Goal: Obtain resource: Obtain resource

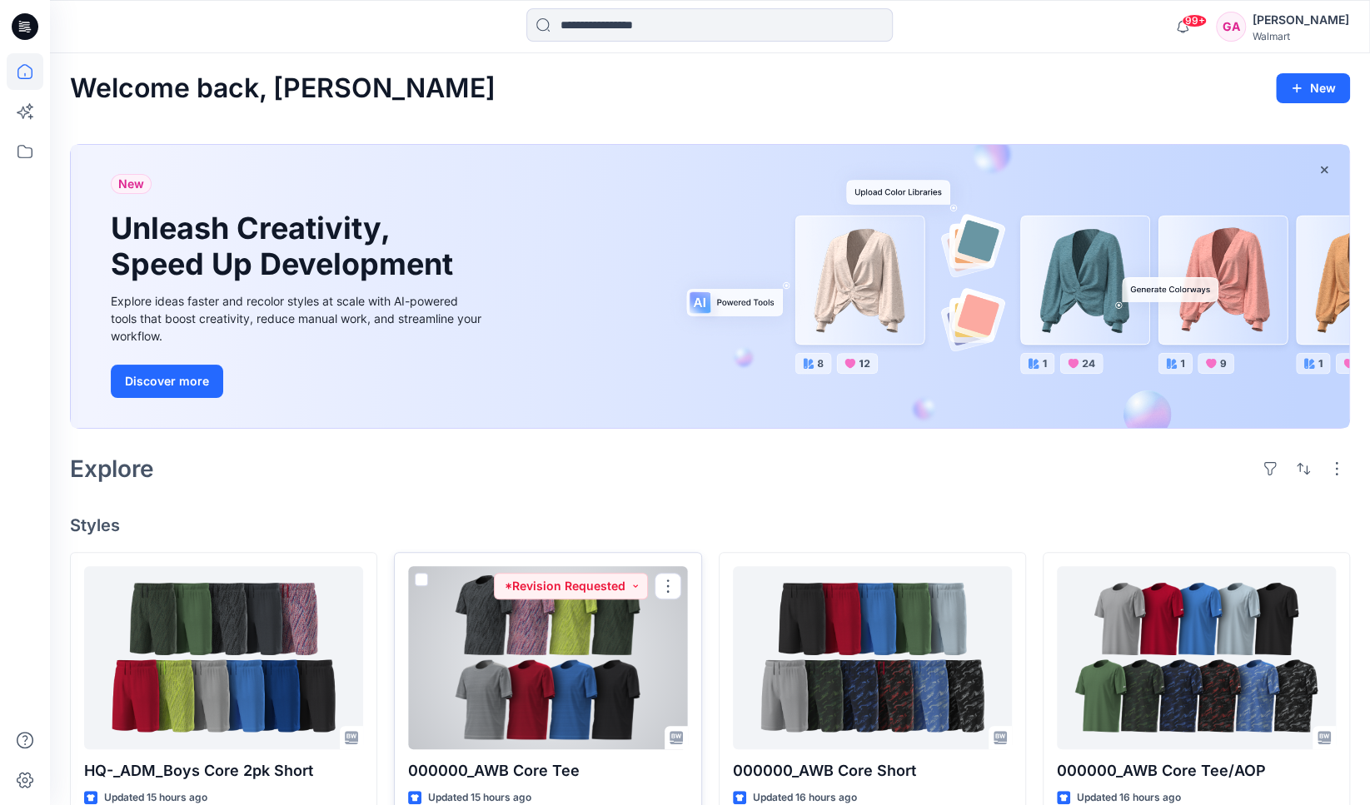
click at [569, 631] on div at bounding box center [547, 657] width 279 height 183
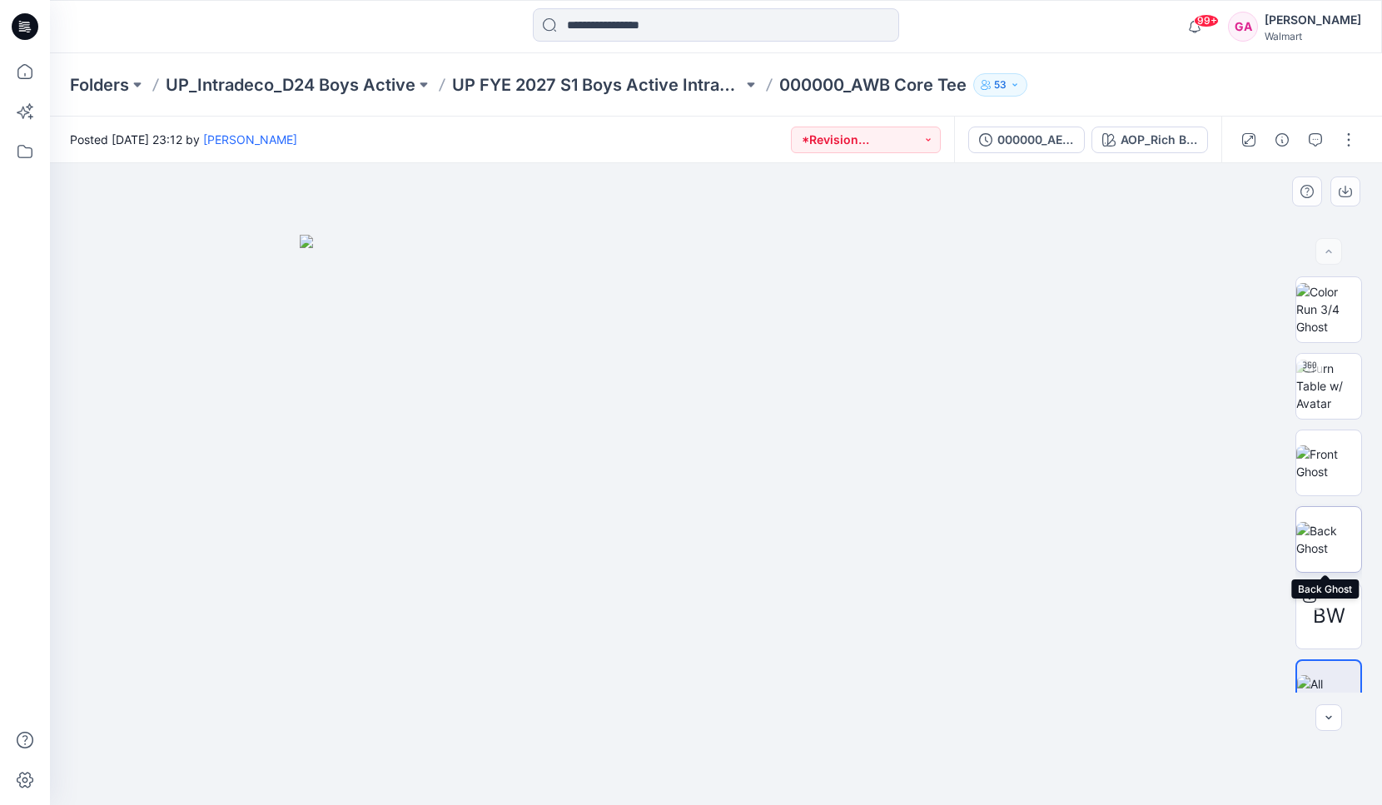
click at [1331, 537] on img at bounding box center [1329, 539] width 65 height 35
click at [1145, 133] on div "AOP_Rich Black" at bounding box center [1159, 140] width 77 height 18
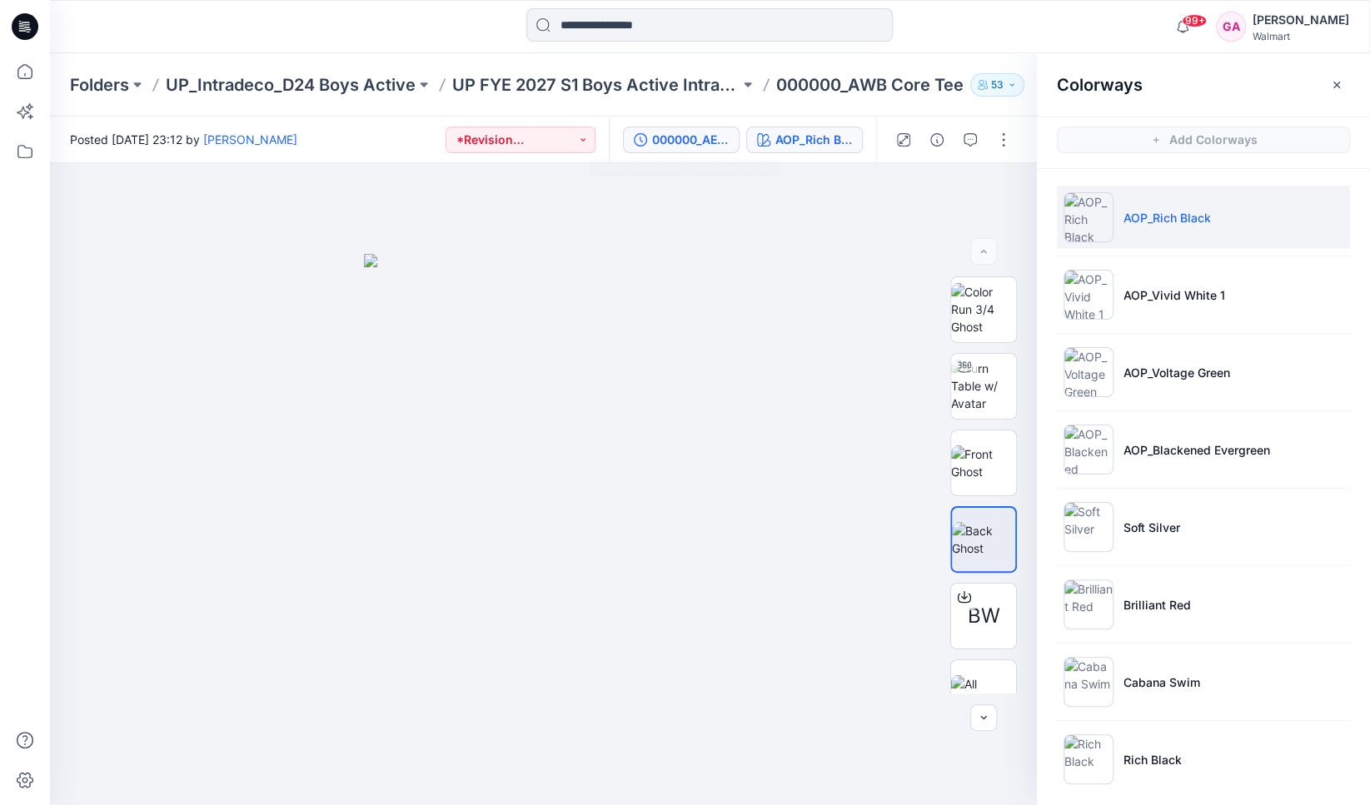
click at [683, 137] on div "000000_AEX_AW Core Tee TOP" at bounding box center [690, 140] width 77 height 18
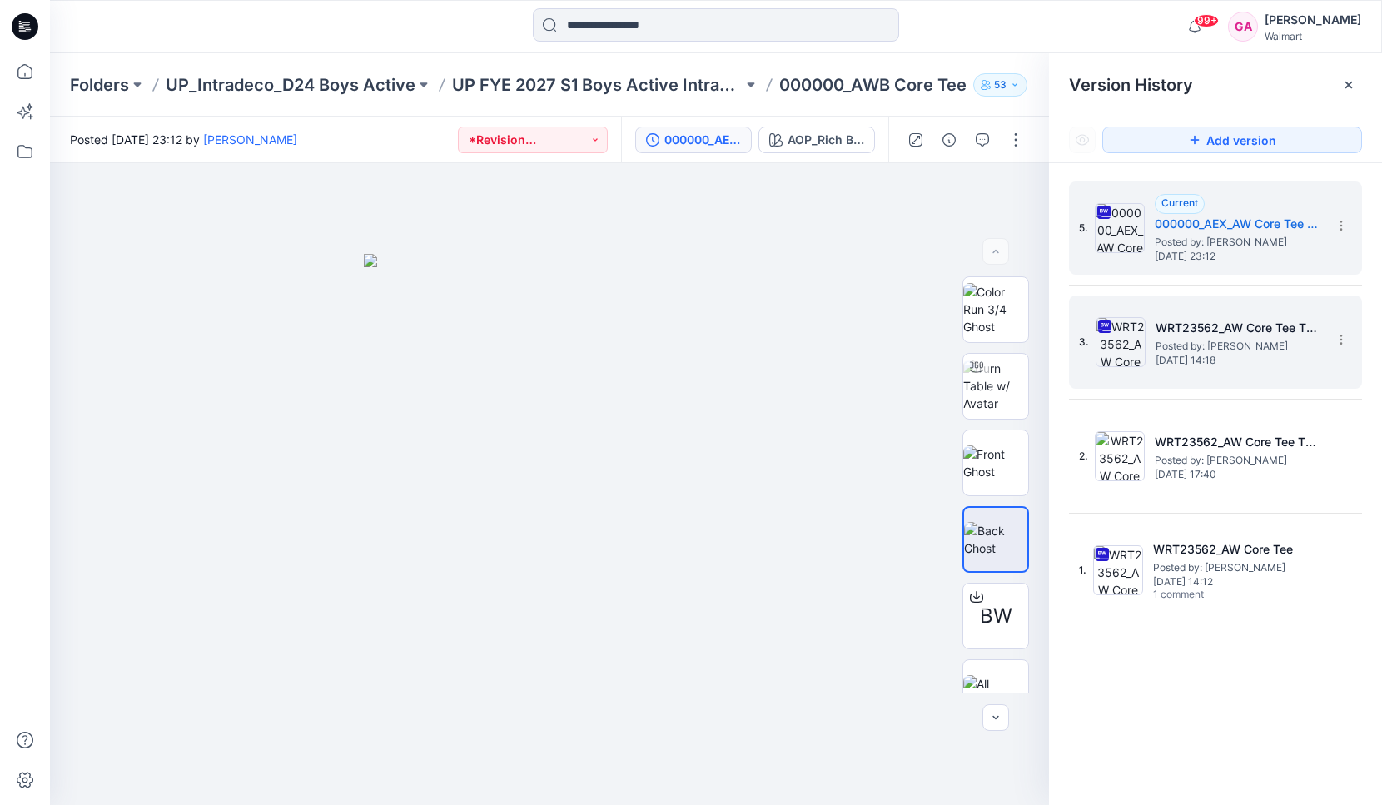
click at [1210, 355] on span "[DATE] 14:18" at bounding box center [1239, 361] width 167 height 12
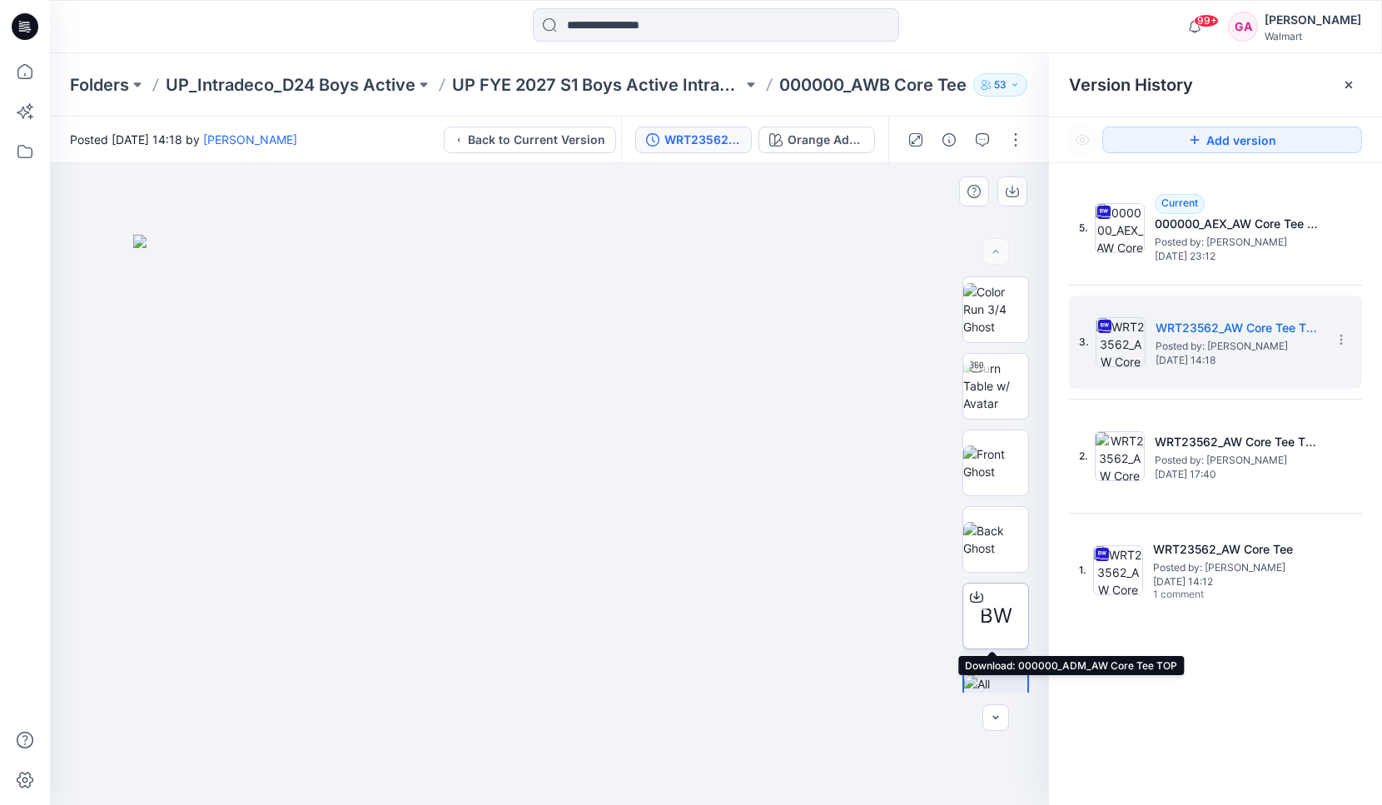
click at [989, 620] on span "BW" at bounding box center [996, 616] width 32 height 30
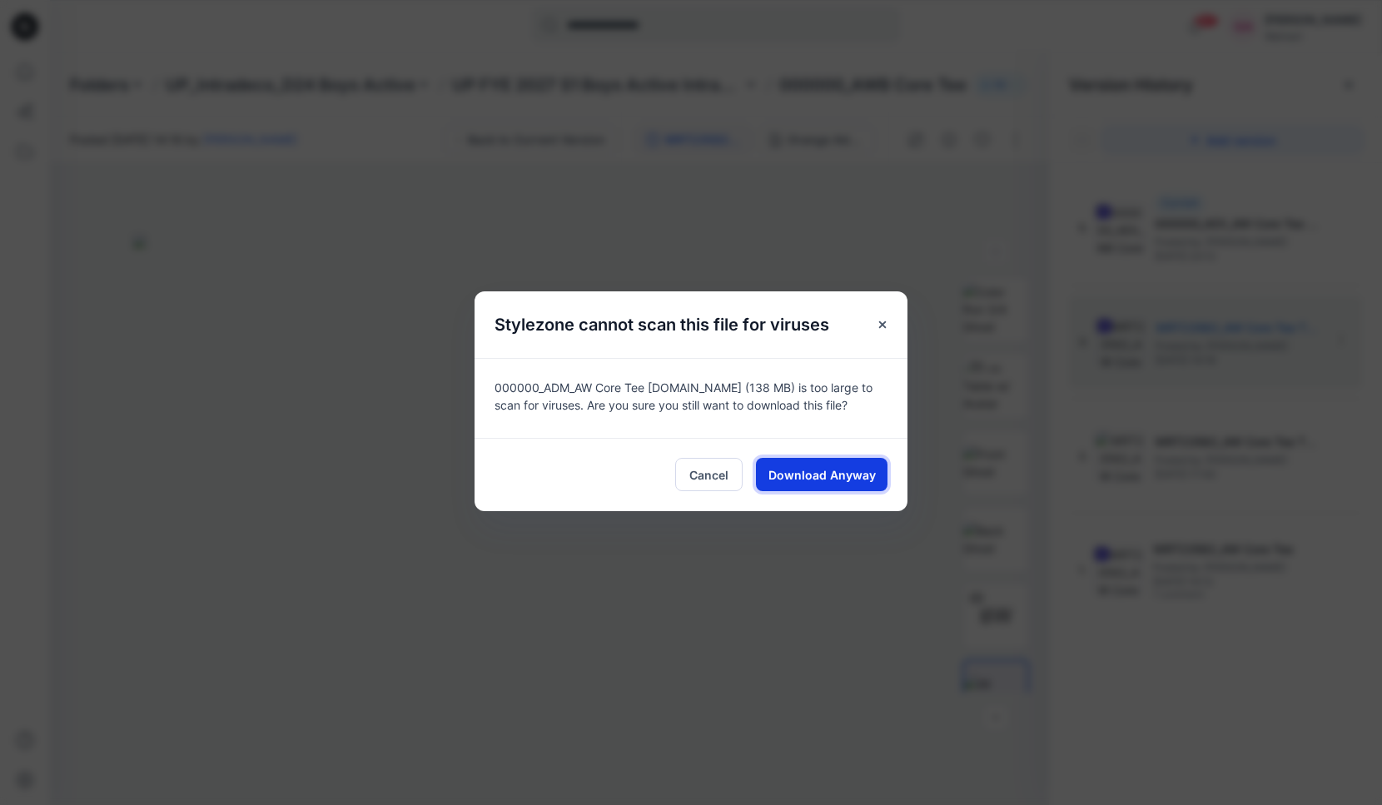
click at [860, 475] on span "Download Anyway" at bounding box center [822, 474] width 107 height 17
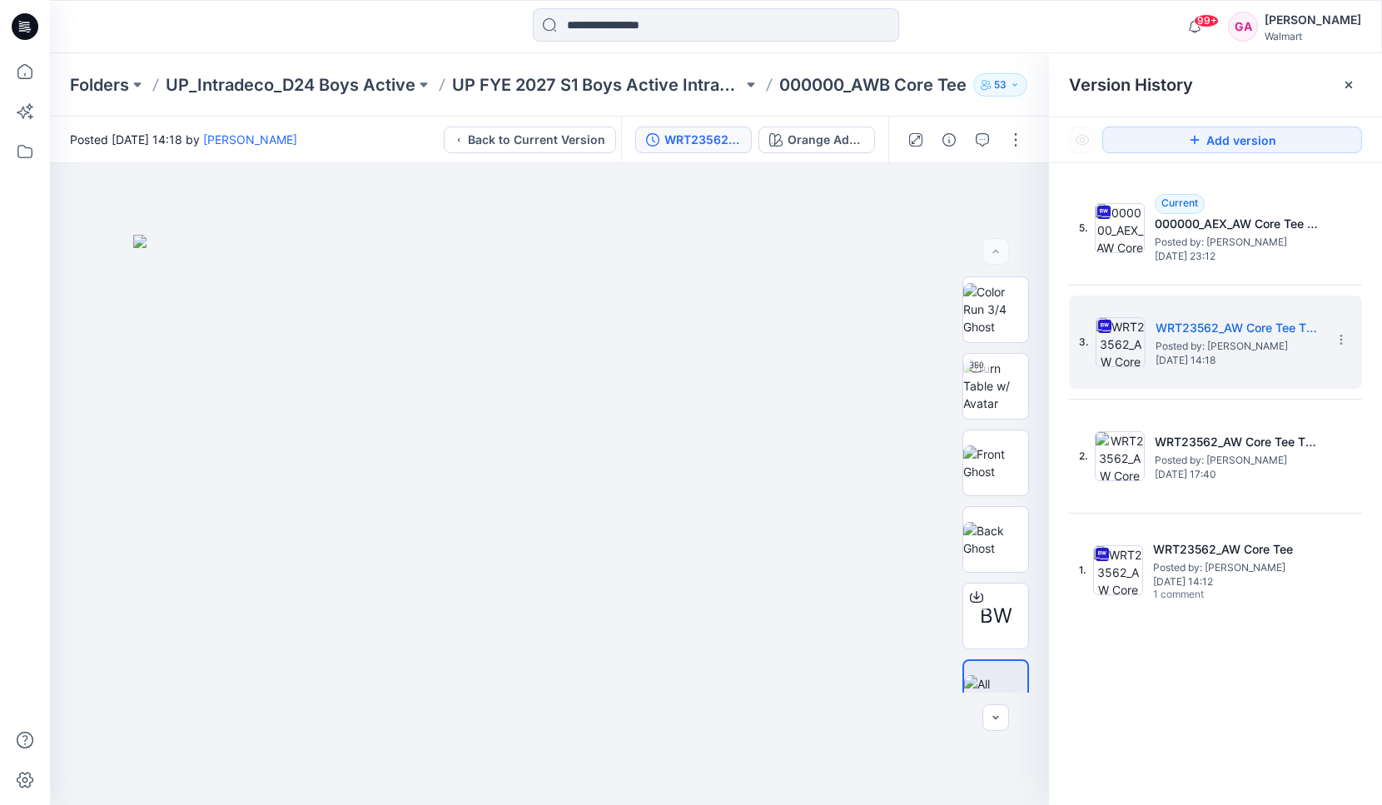
click at [358, 16] on div at bounding box center [216, 26] width 333 height 37
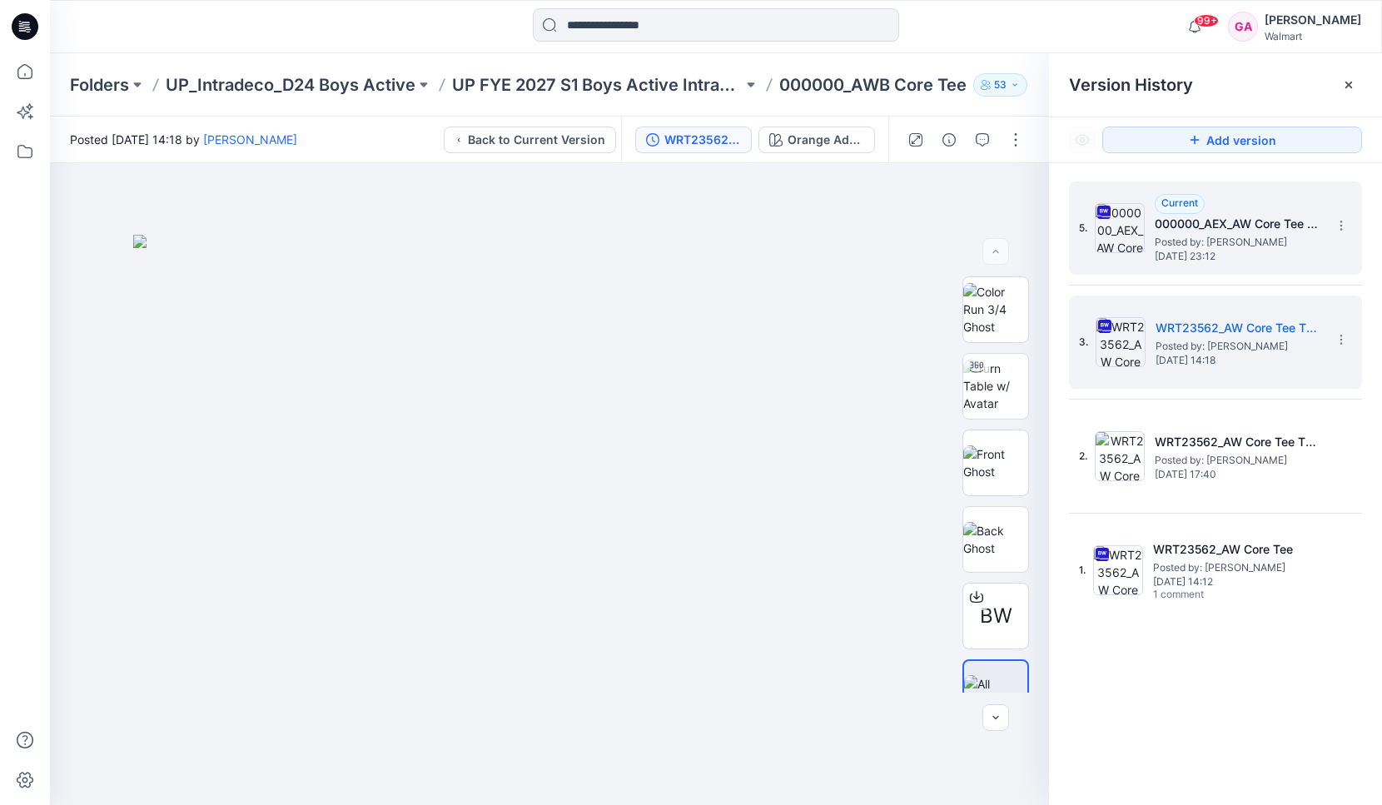
click at [1126, 232] on img at bounding box center [1120, 228] width 50 height 50
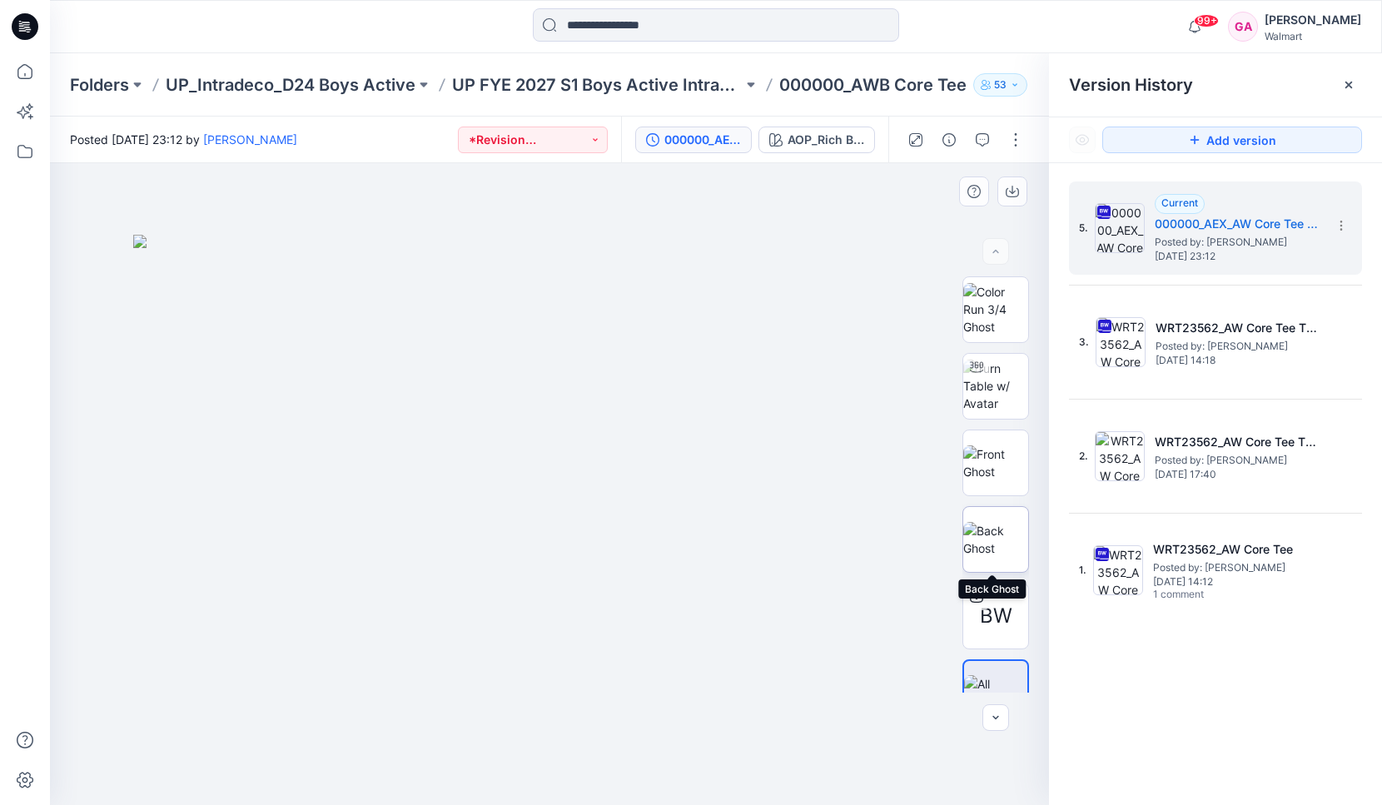
click at [983, 557] on img at bounding box center [995, 539] width 65 height 35
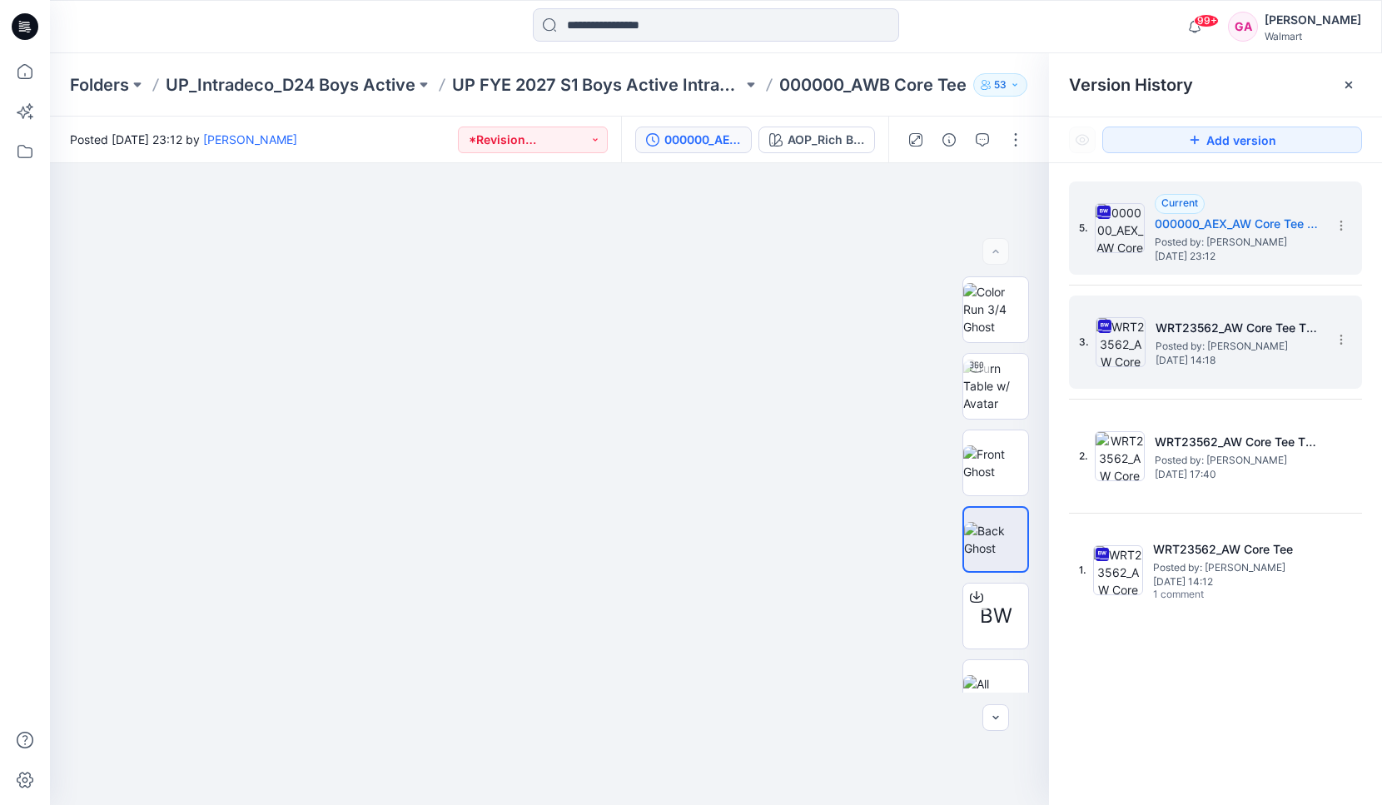
click at [1128, 345] on img at bounding box center [1121, 342] width 50 height 50
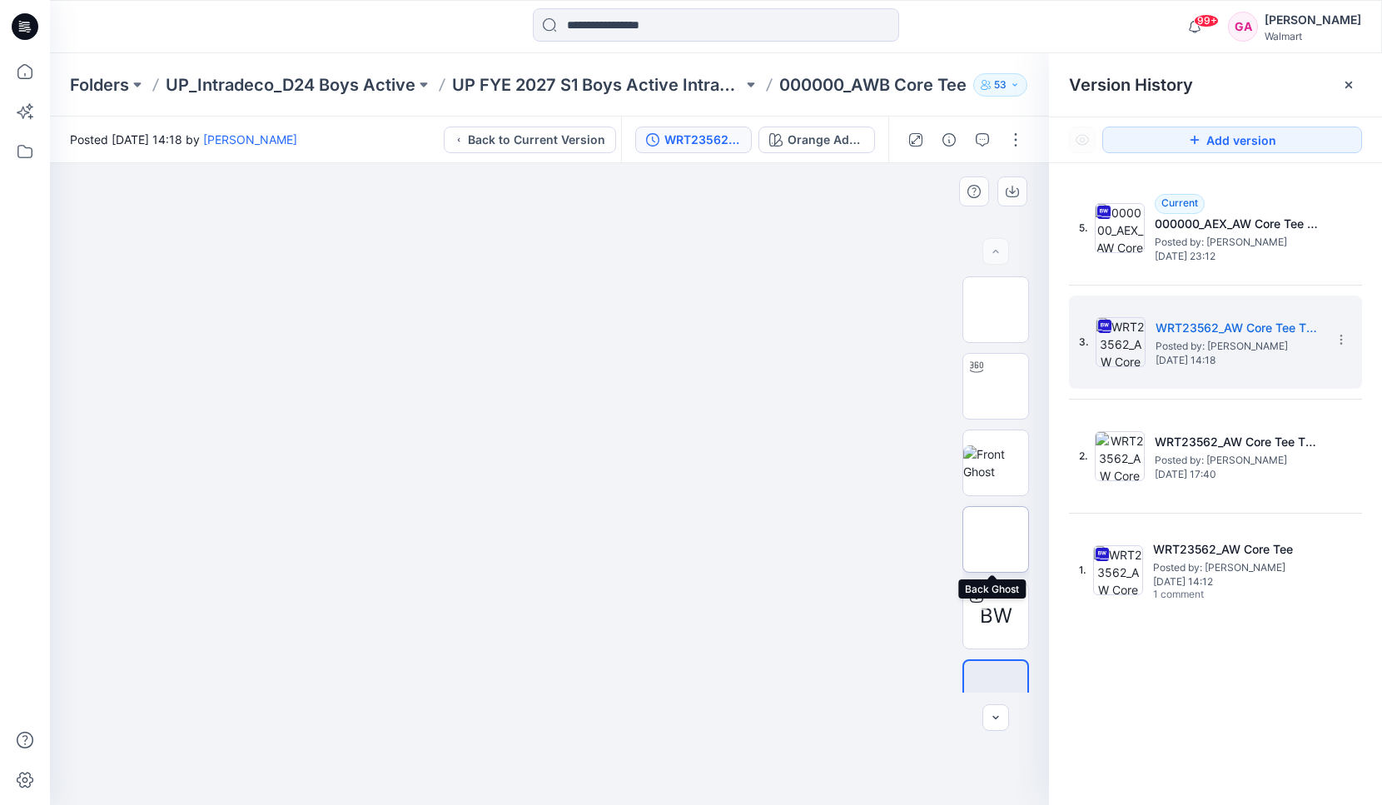
click at [996, 540] on img at bounding box center [996, 540] width 0 height 0
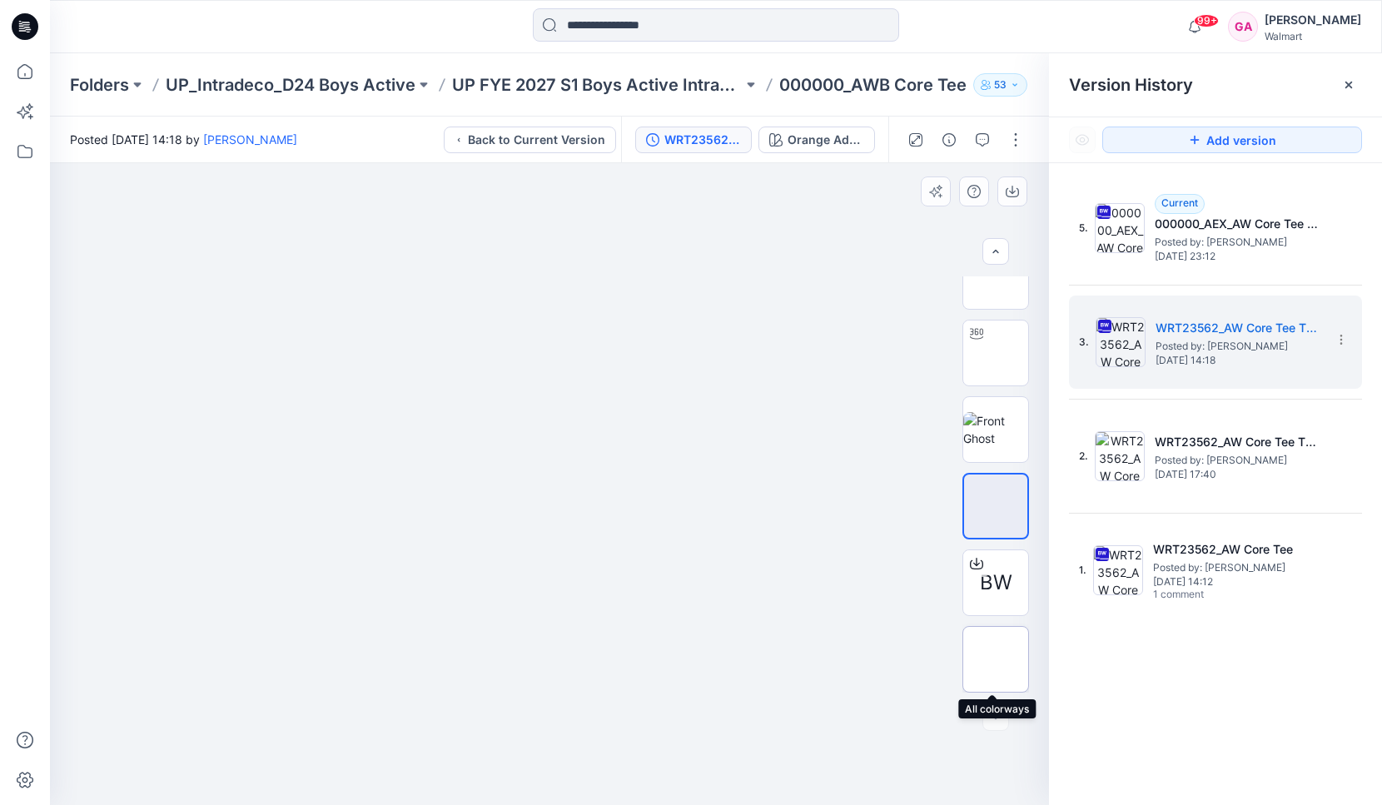
click at [996, 660] on img at bounding box center [996, 660] width 0 height 0
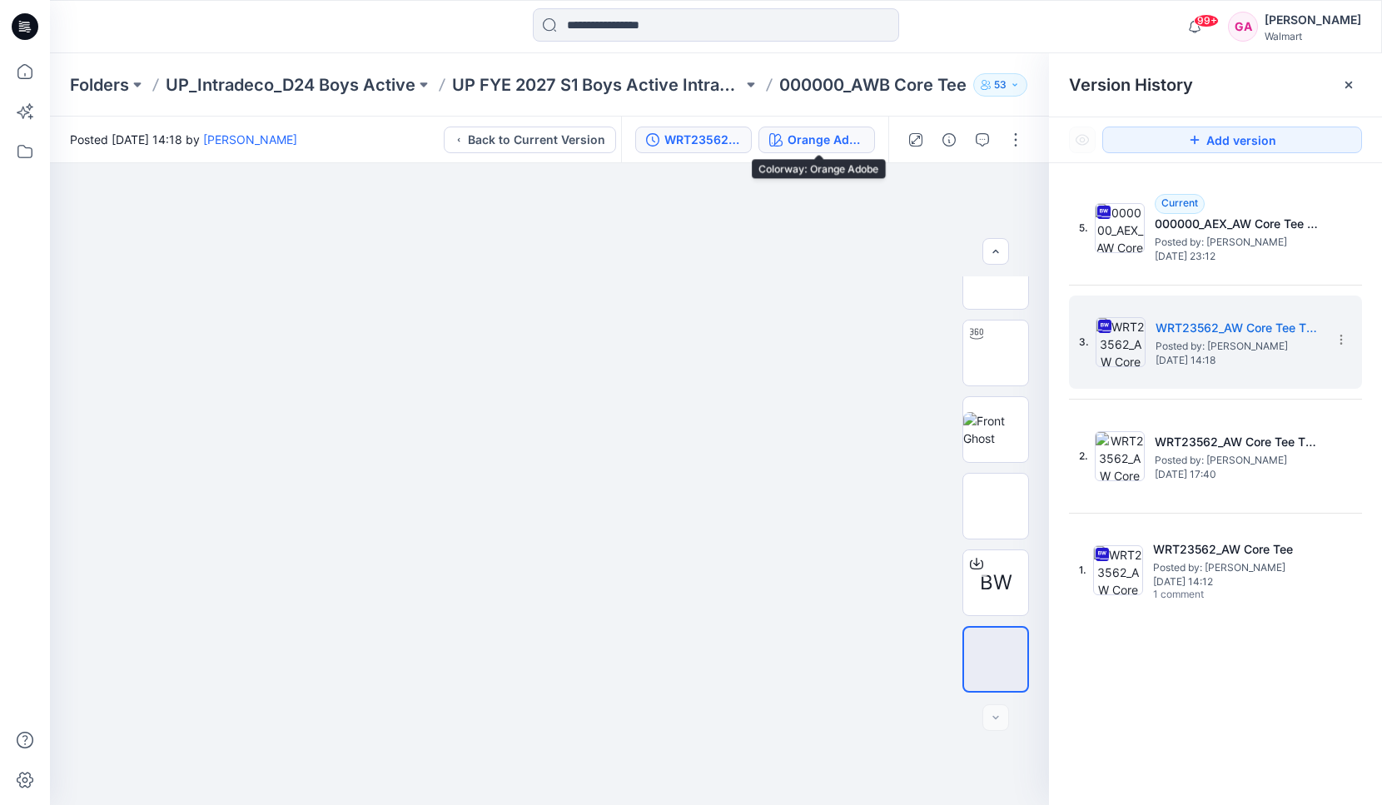
click at [830, 141] on div "Orange Adobe" at bounding box center [826, 140] width 77 height 18
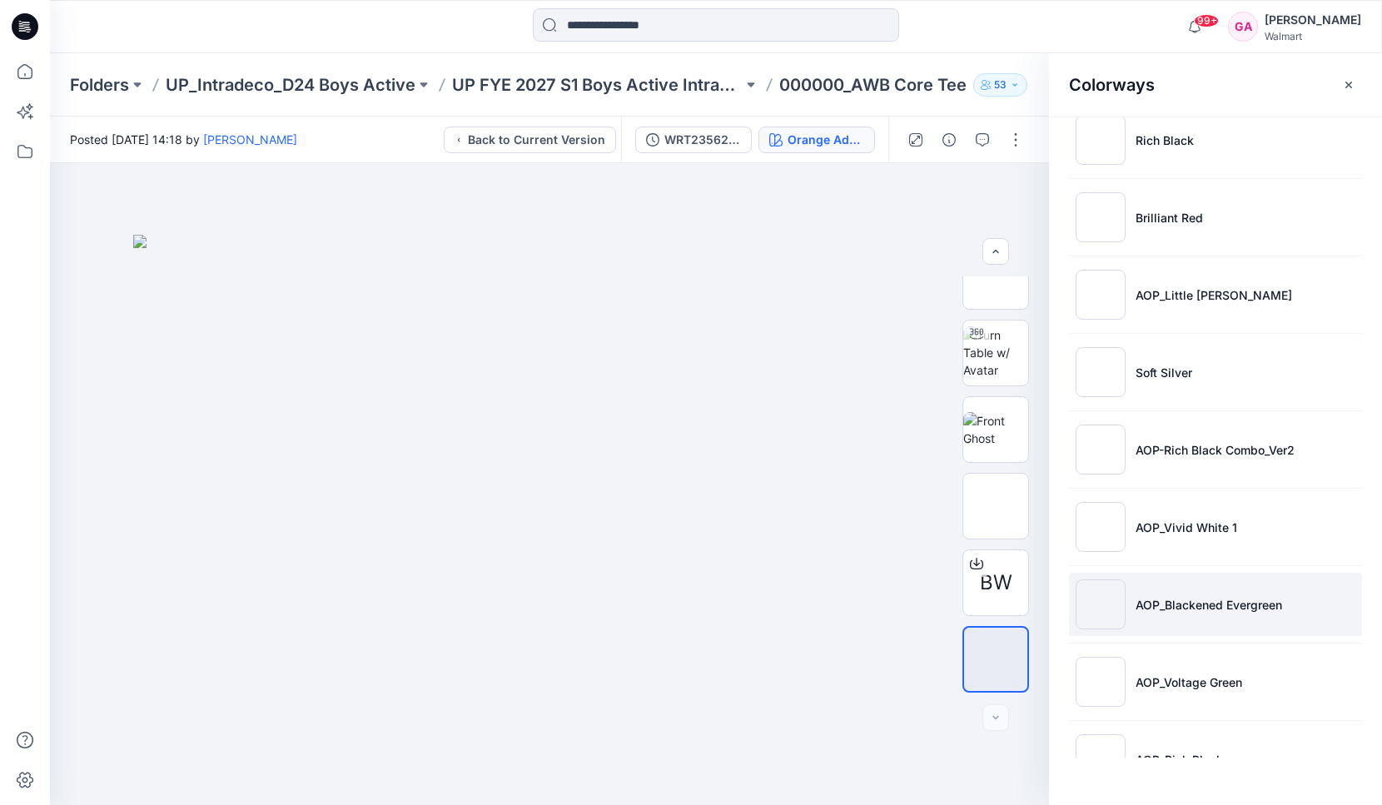
scroll to position [416, 0]
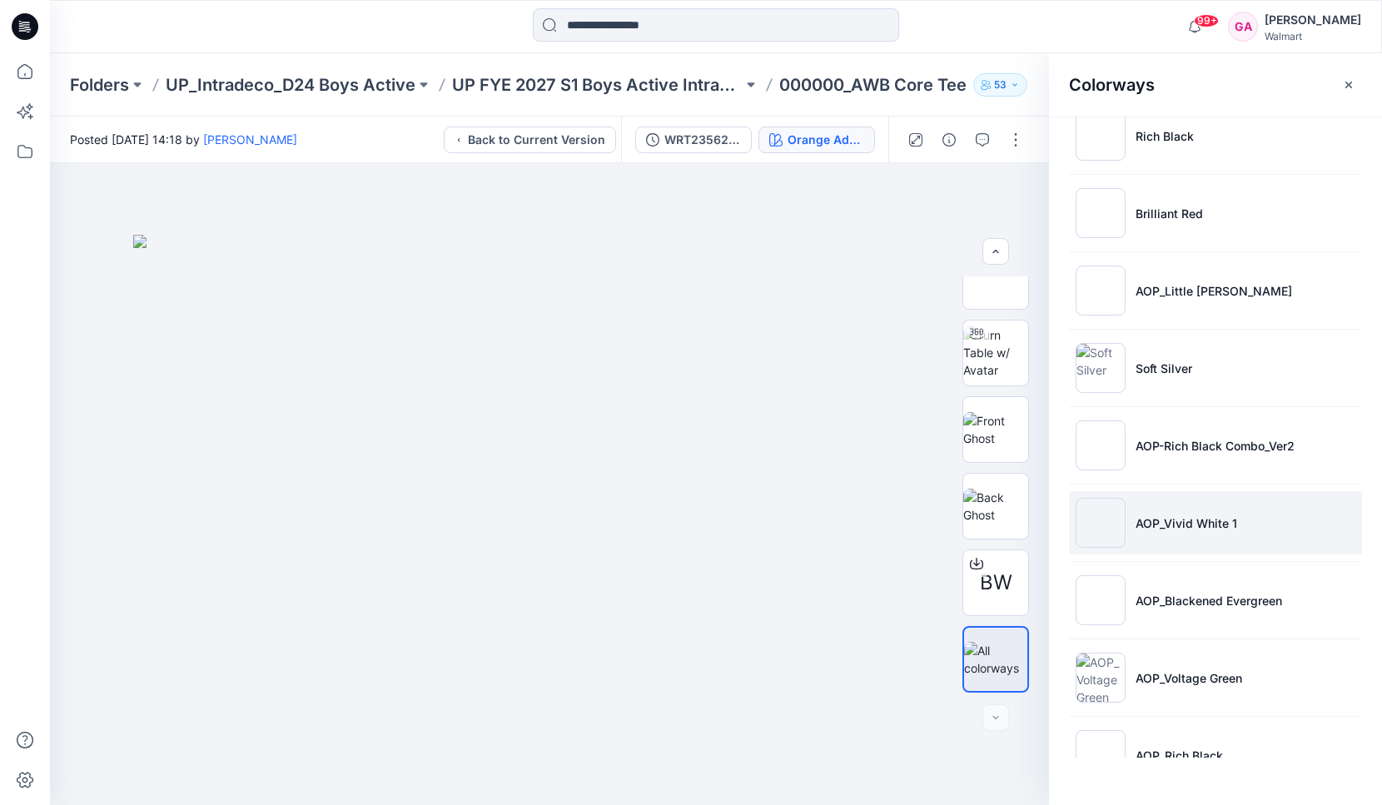
click at [1101, 521] on img at bounding box center [1101, 523] width 50 height 50
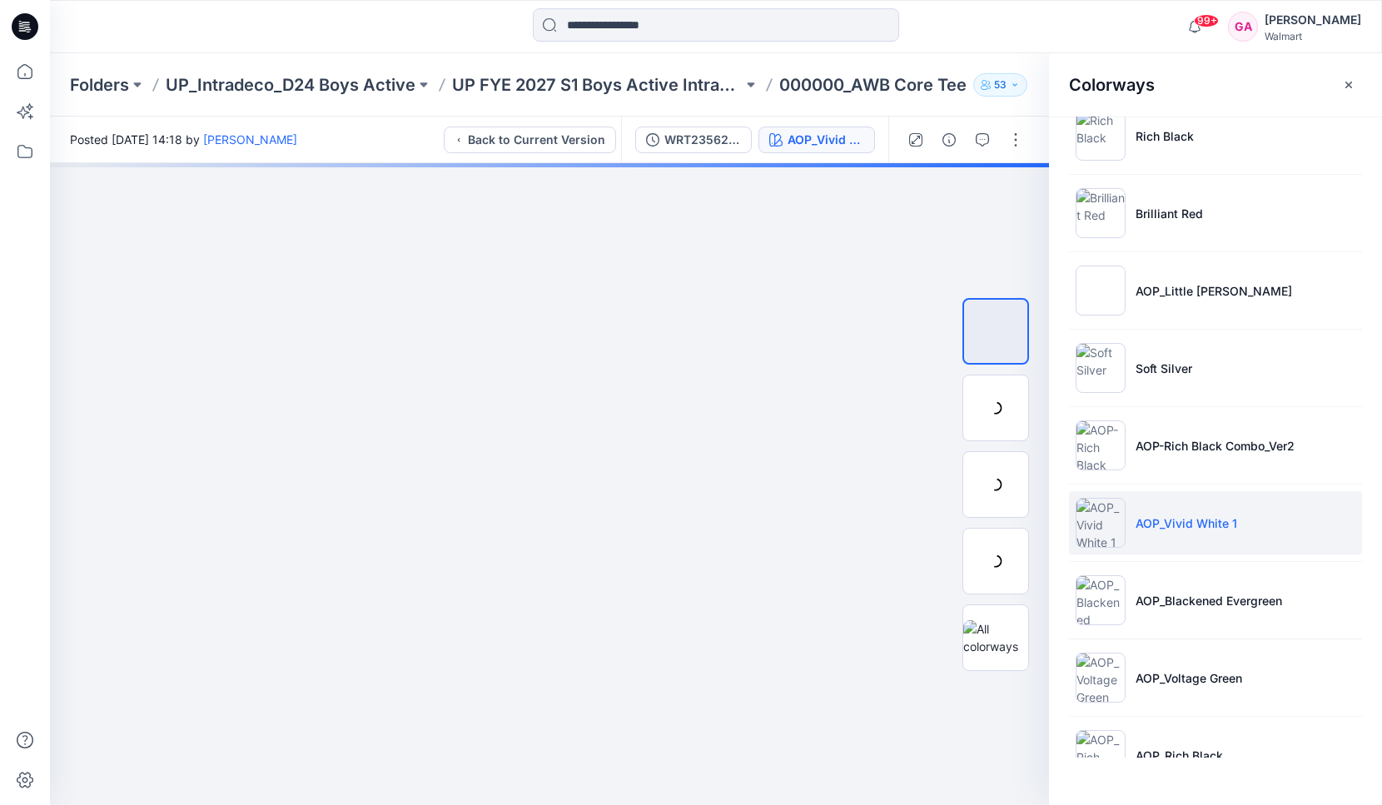
scroll to position [0, 0]
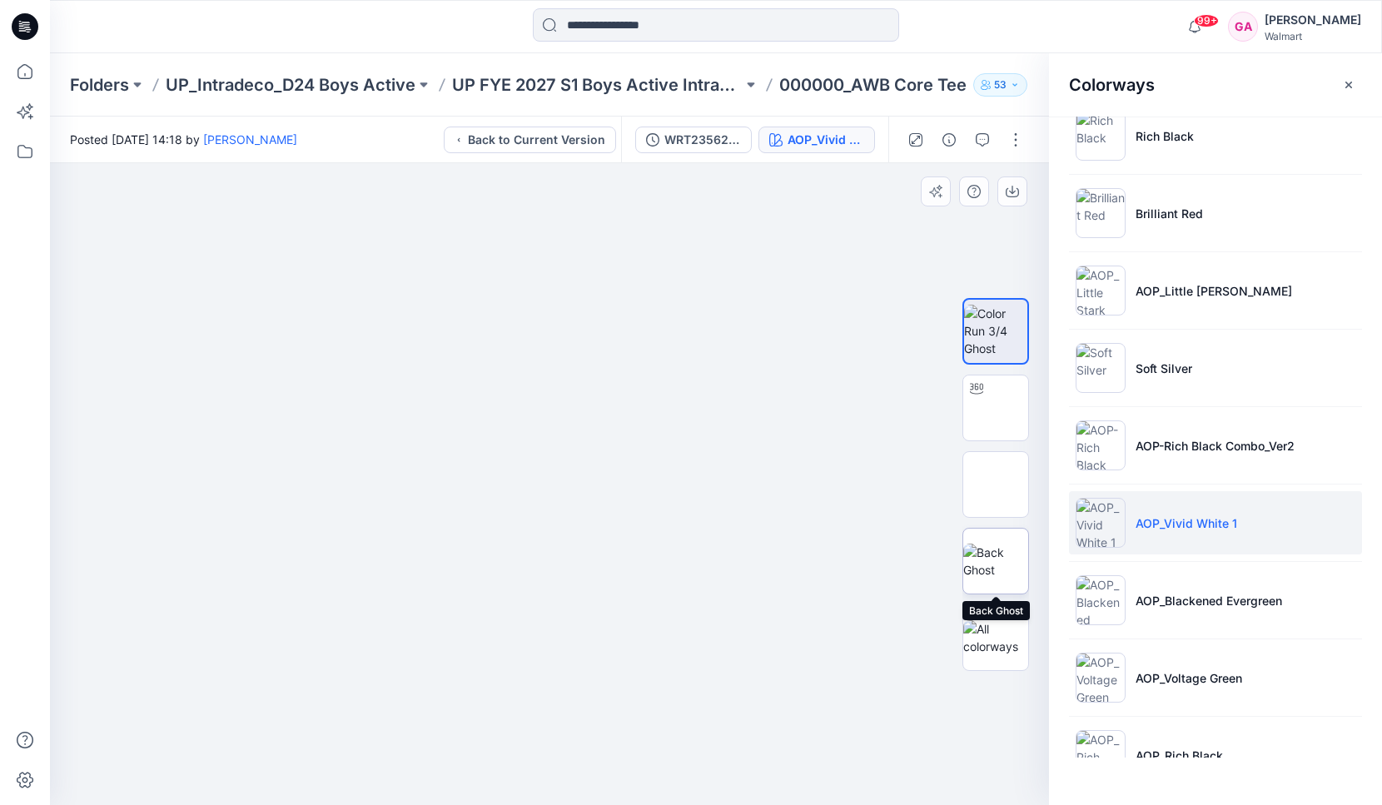
click at [1003, 544] on img at bounding box center [995, 561] width 65 height 35
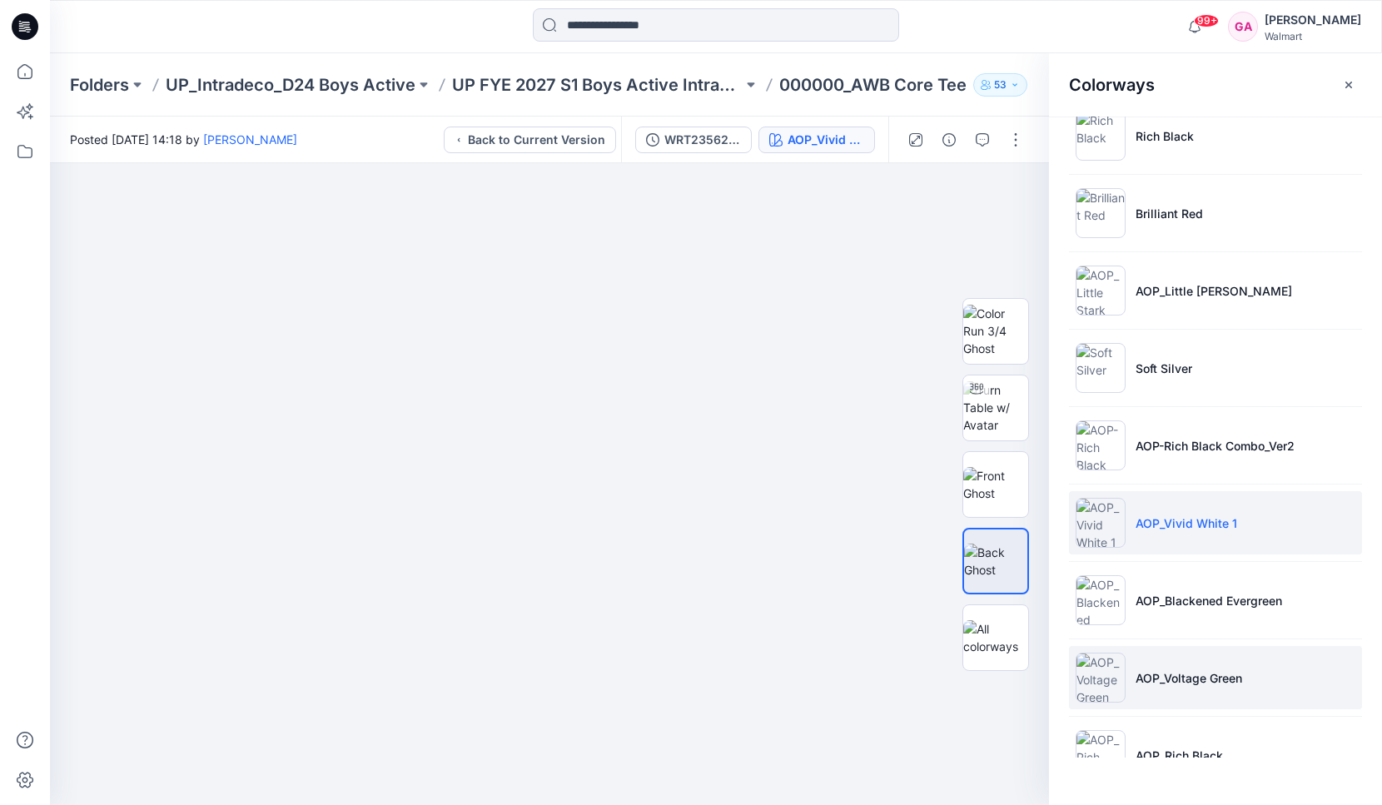
click at [1104, 665] on img at bounding box center [1101, 678] width 50 height 50
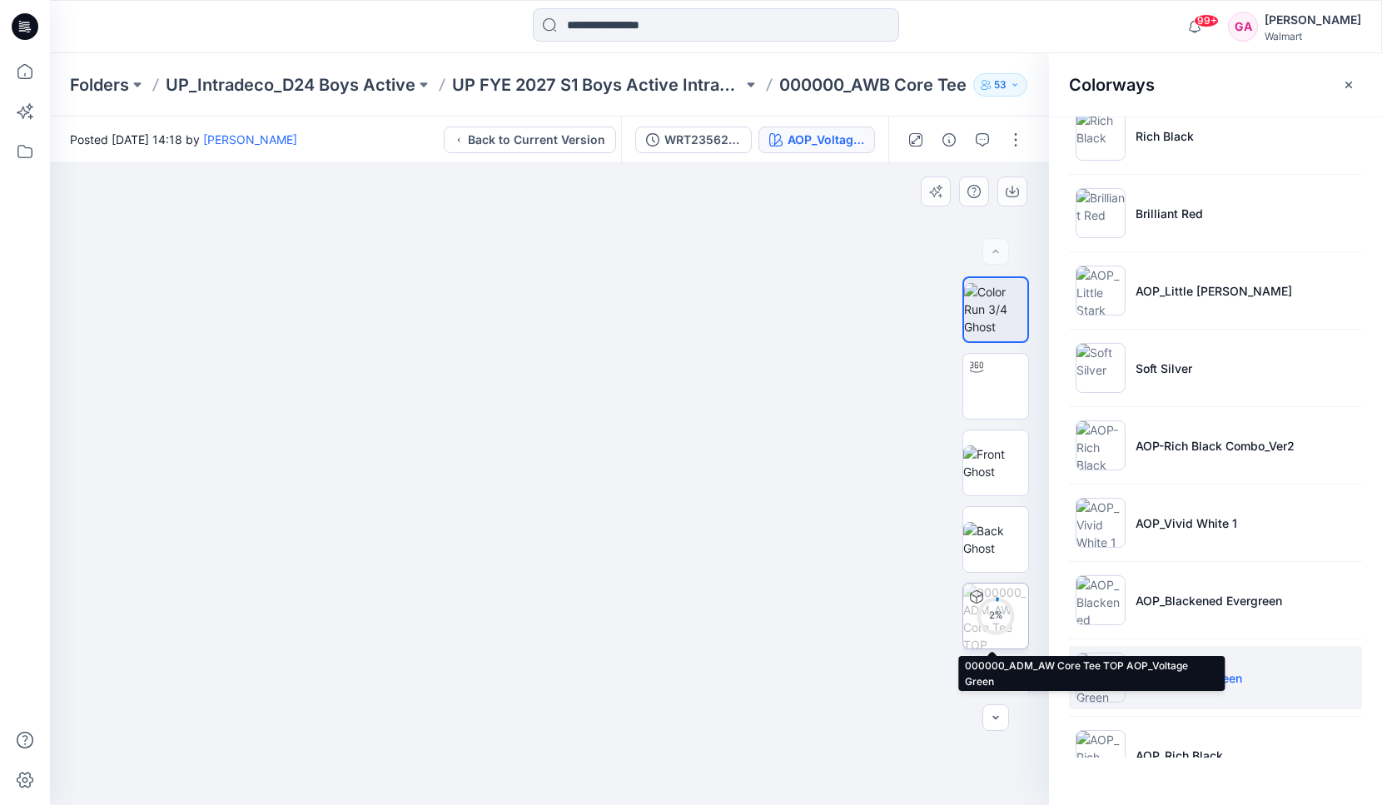
click at [1006, 624] on circle at bounding box center [995, 615] width 33 height 33
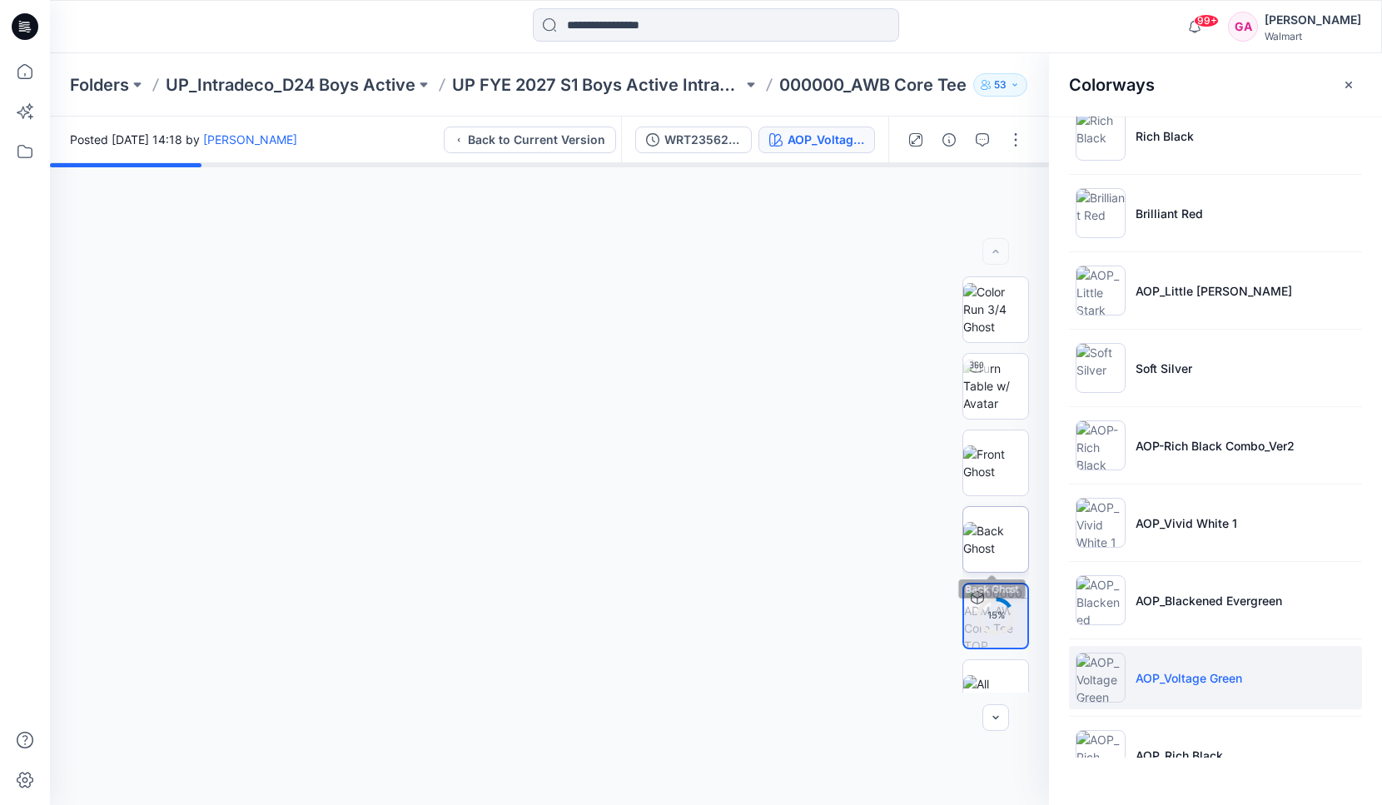
click at [985, 525] on img at bounding box center [995, 539] width 65 height 35
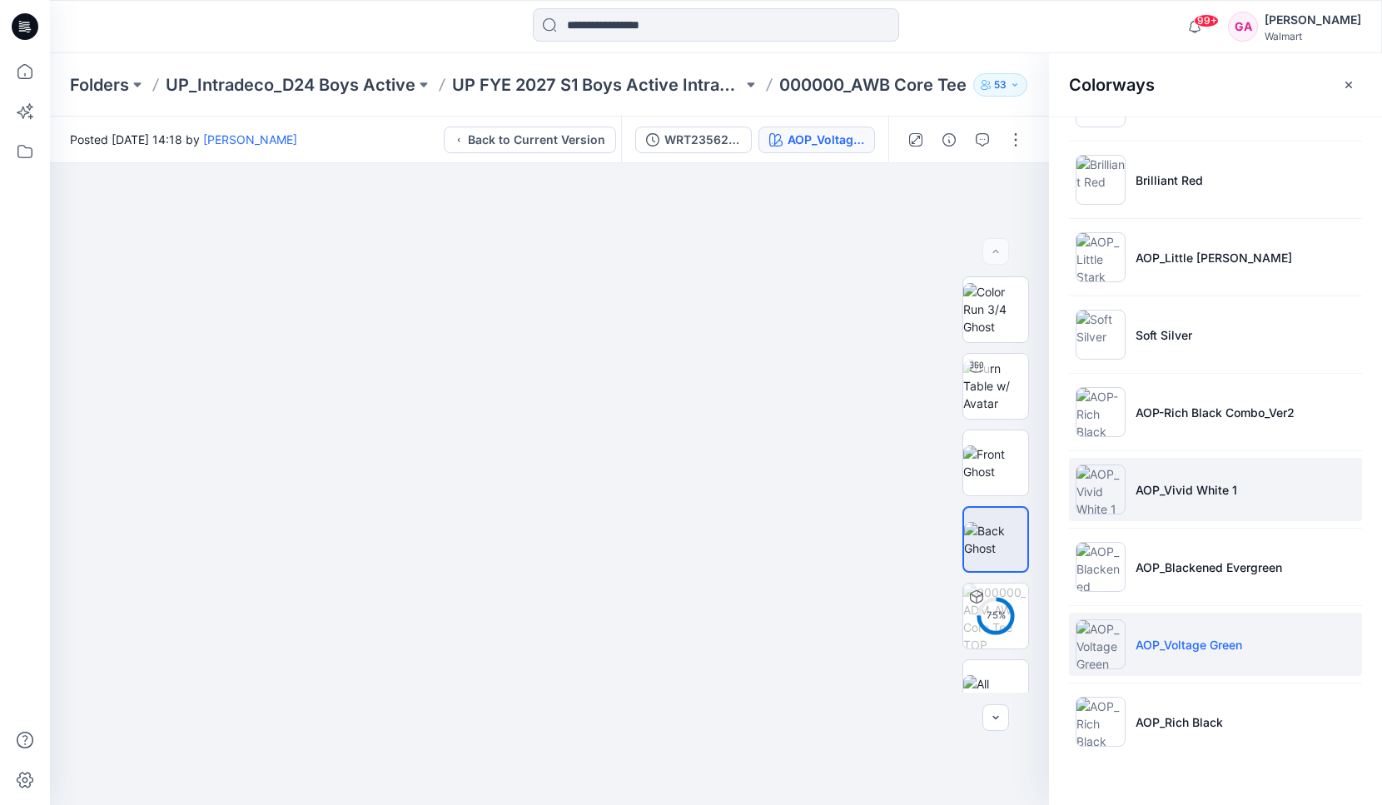
scroll to position [416, 0]
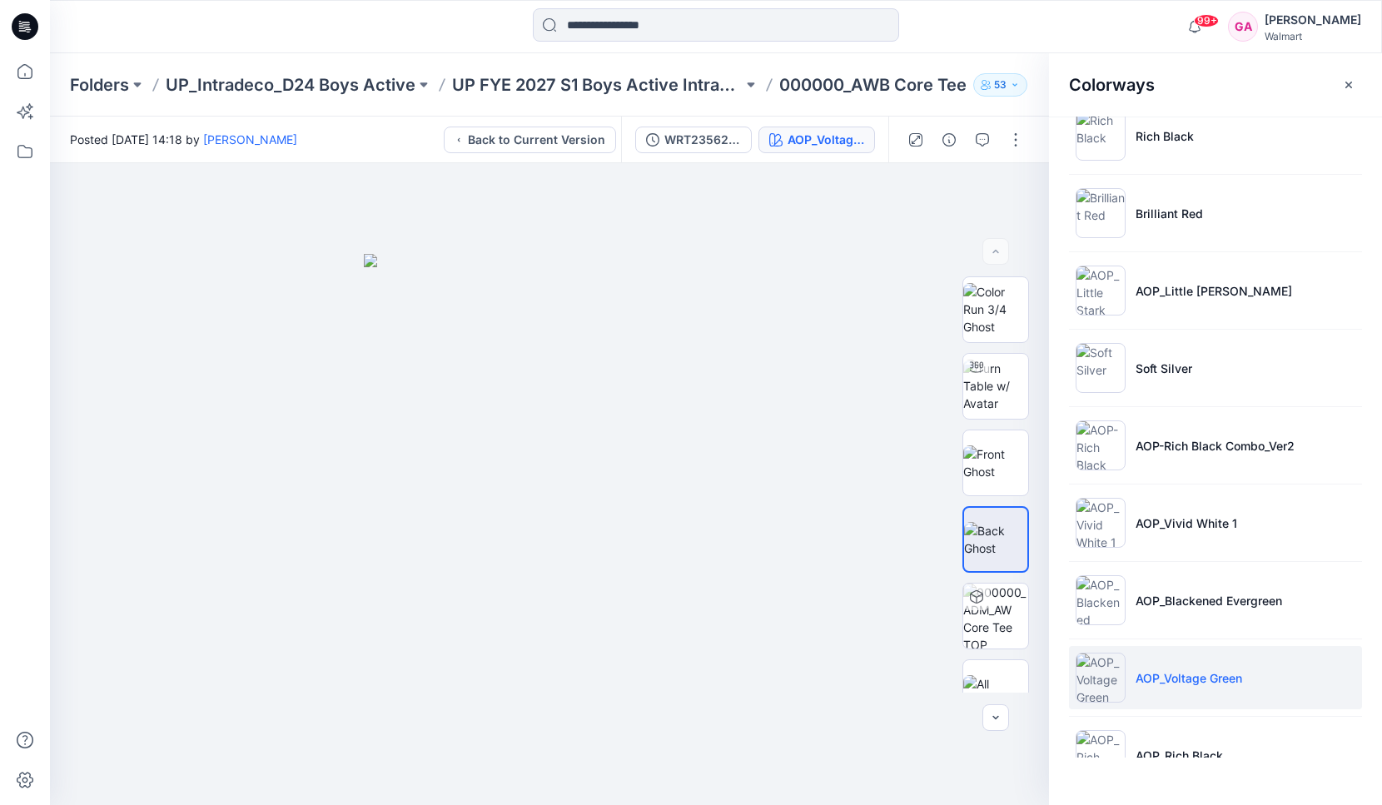
click at [719, 45] on div "99+ Notifications Your style HQ-_ADM_Boys Core 2pk Short has been updated with …" at bounding box center [716, 26] width 1332 height 53
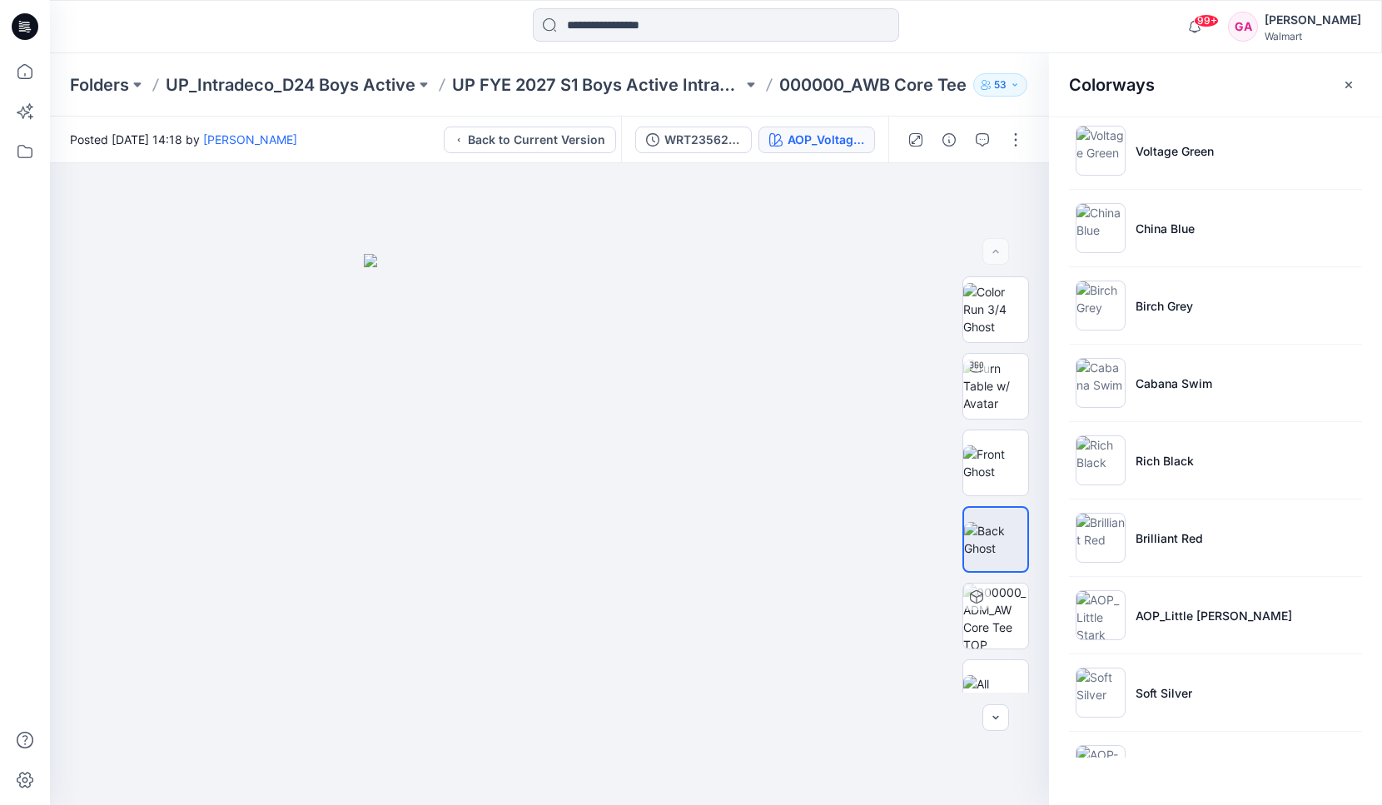
scroll to position [625, 0]
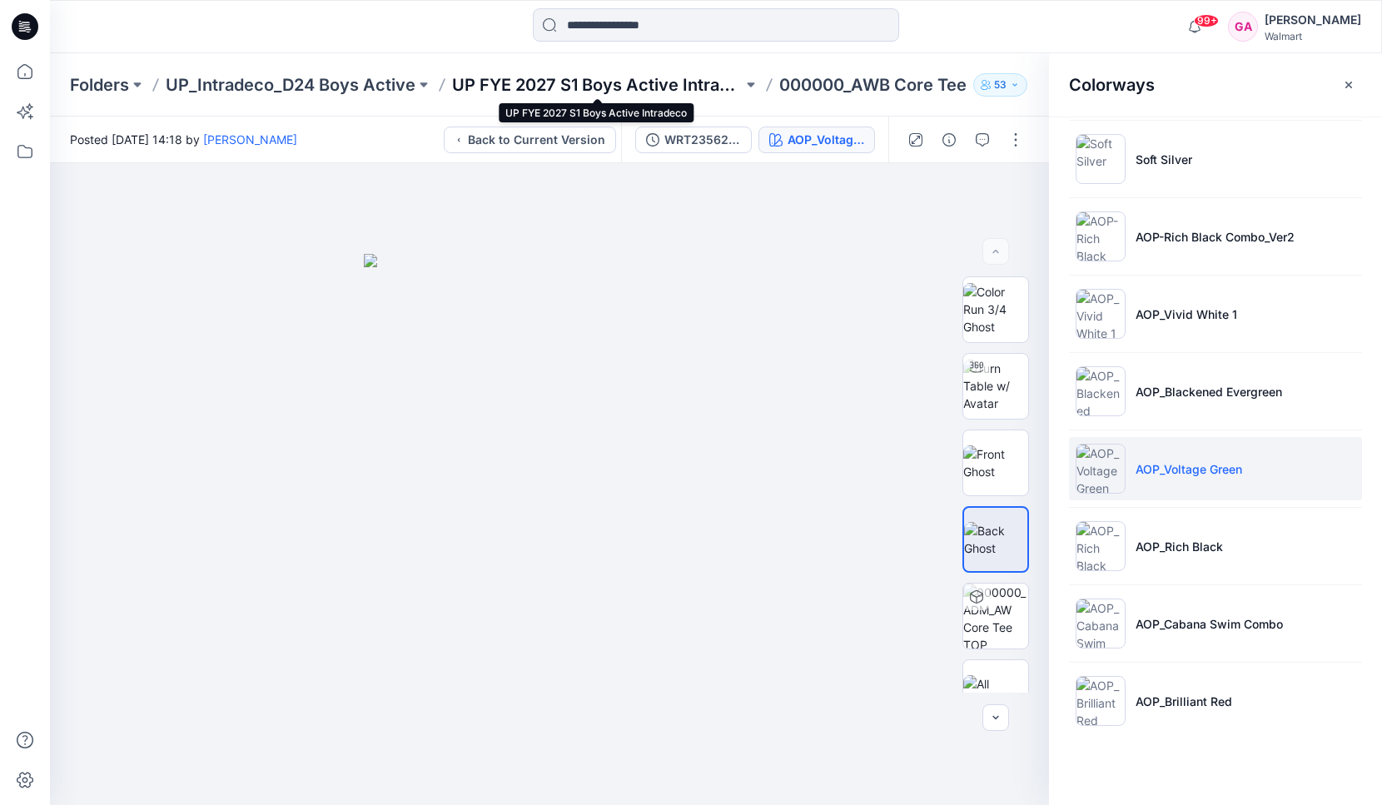
click at [568, 79] on p "UP FYE 2027 S1 Boys Active Intradeco" at bounding box center [597, 84] width 291 height 23
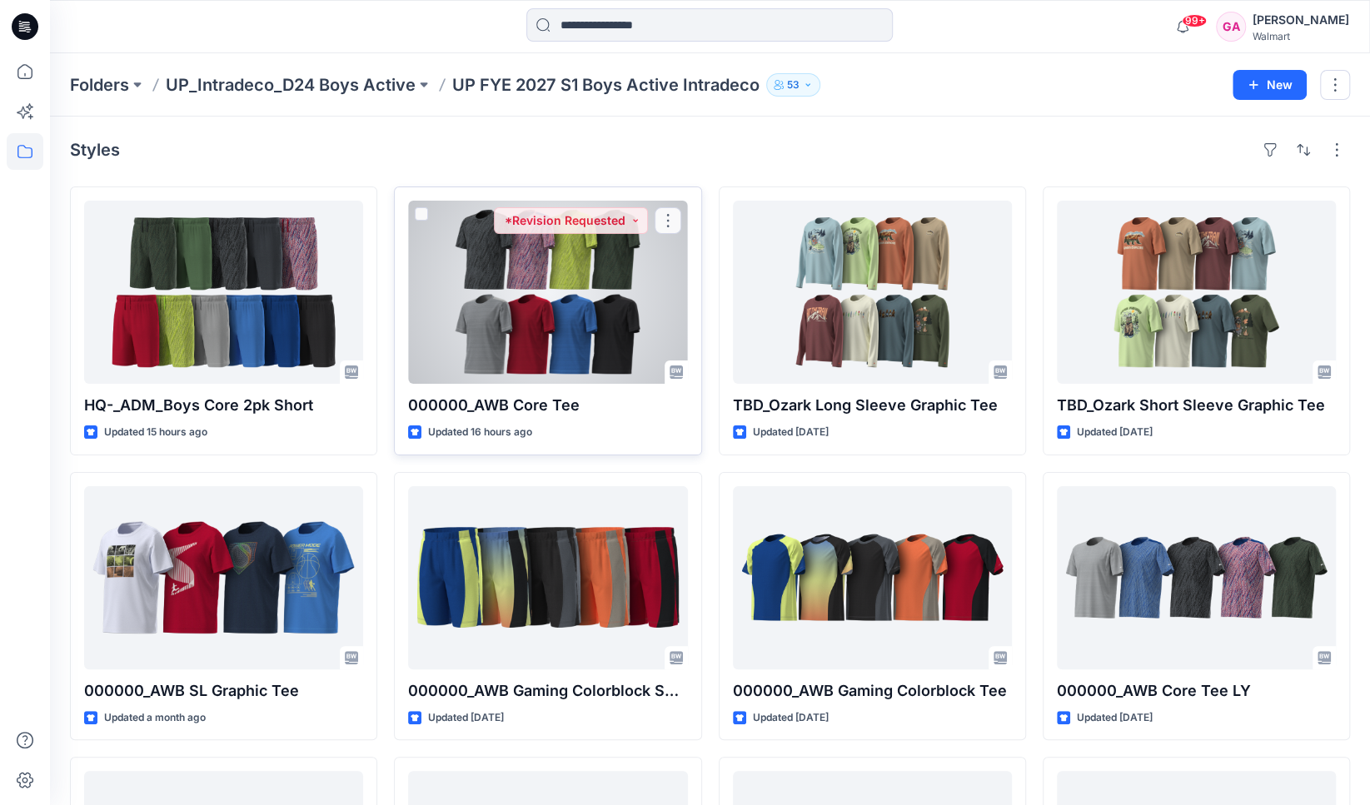
click at [511, 277] on div at bounding box center [547, 292] width 279 height 183
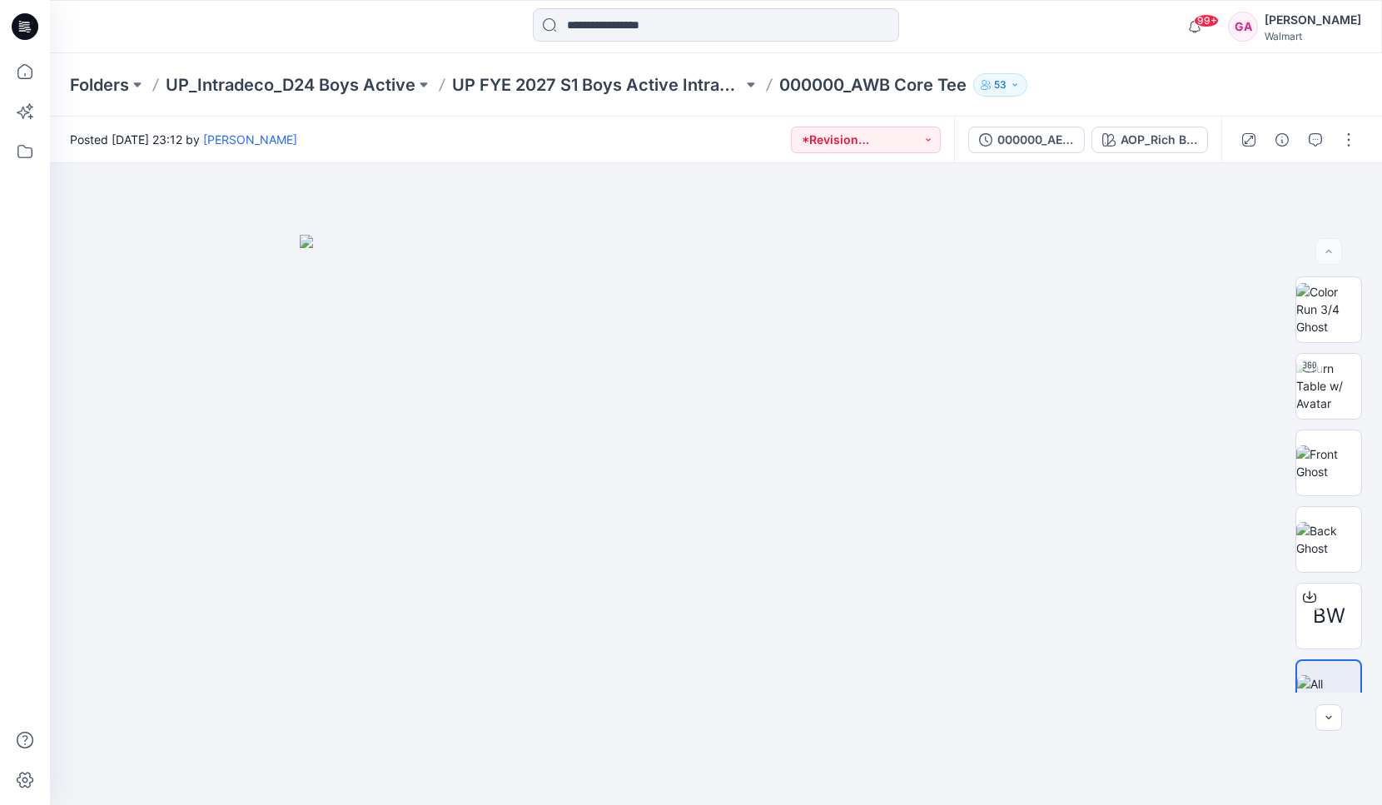
click at [337, 13] on div at bounding box center [216, 26] width 333 height 37
drag, startPoint x: 1045, startPoint y: 136, endPoint x: 1038, endPoint y: 146, distance: 12.0
click at [1044, 136] on div "000000_AEX_AW Core Tee TOP" at bounding box center [1036, 140] width 77 height 18
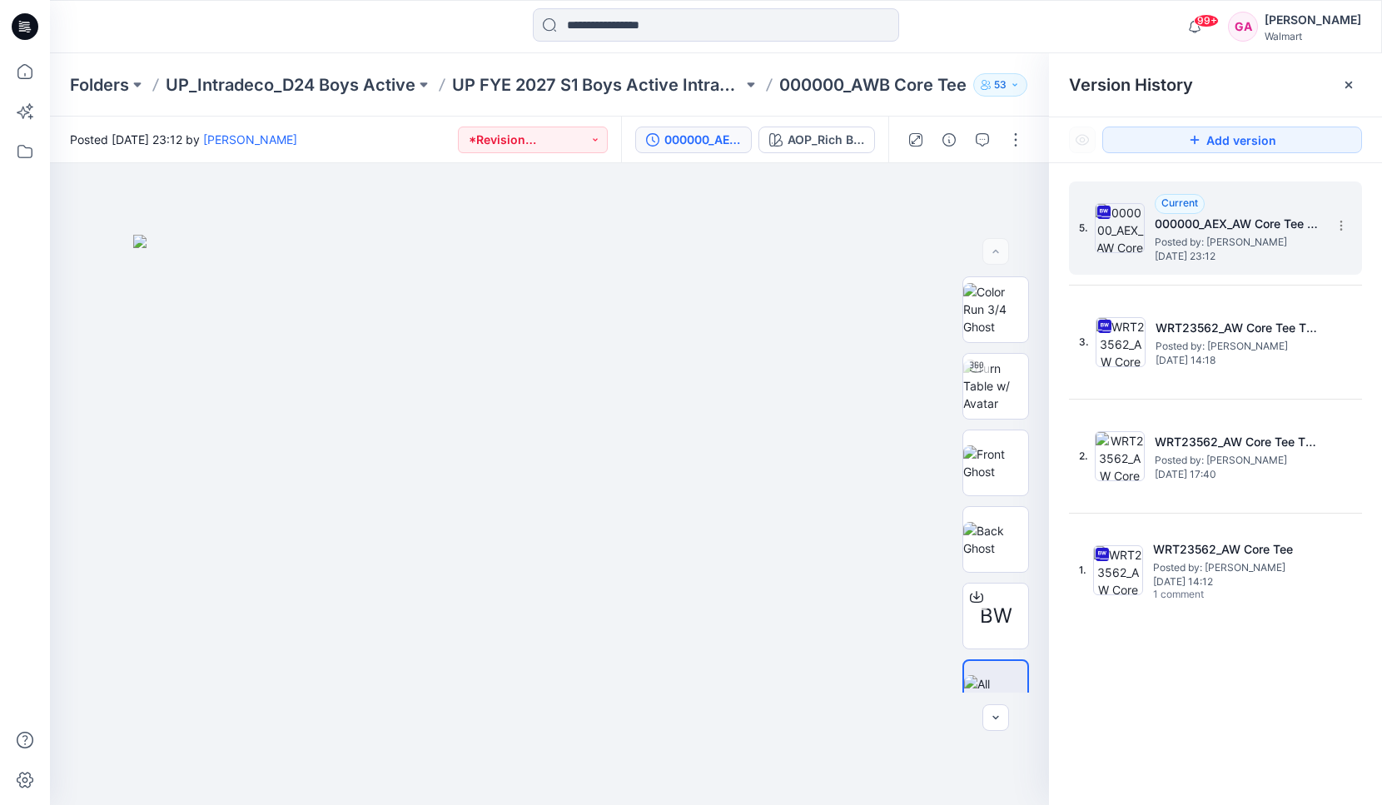
click at [1192, 248] on span "Posted by: [PERSON_NAME]" at bounding box center [1238, 242] width 167 height 17
click at [1246, 216] on h5 "000000_AEX_AW Core Tee TOP" at bounding box center [1238, 224] width 167 height 20
click at [1245, 223] on h5 "000000_AEX_AW Core Tee TOP" at bounding box center [1238, 224] width 167 height 20
click at [1240, 225] on h5 "000000_AEX_AW Core Tee TOP" at bounding box center [1238, 224] width 167 height 20
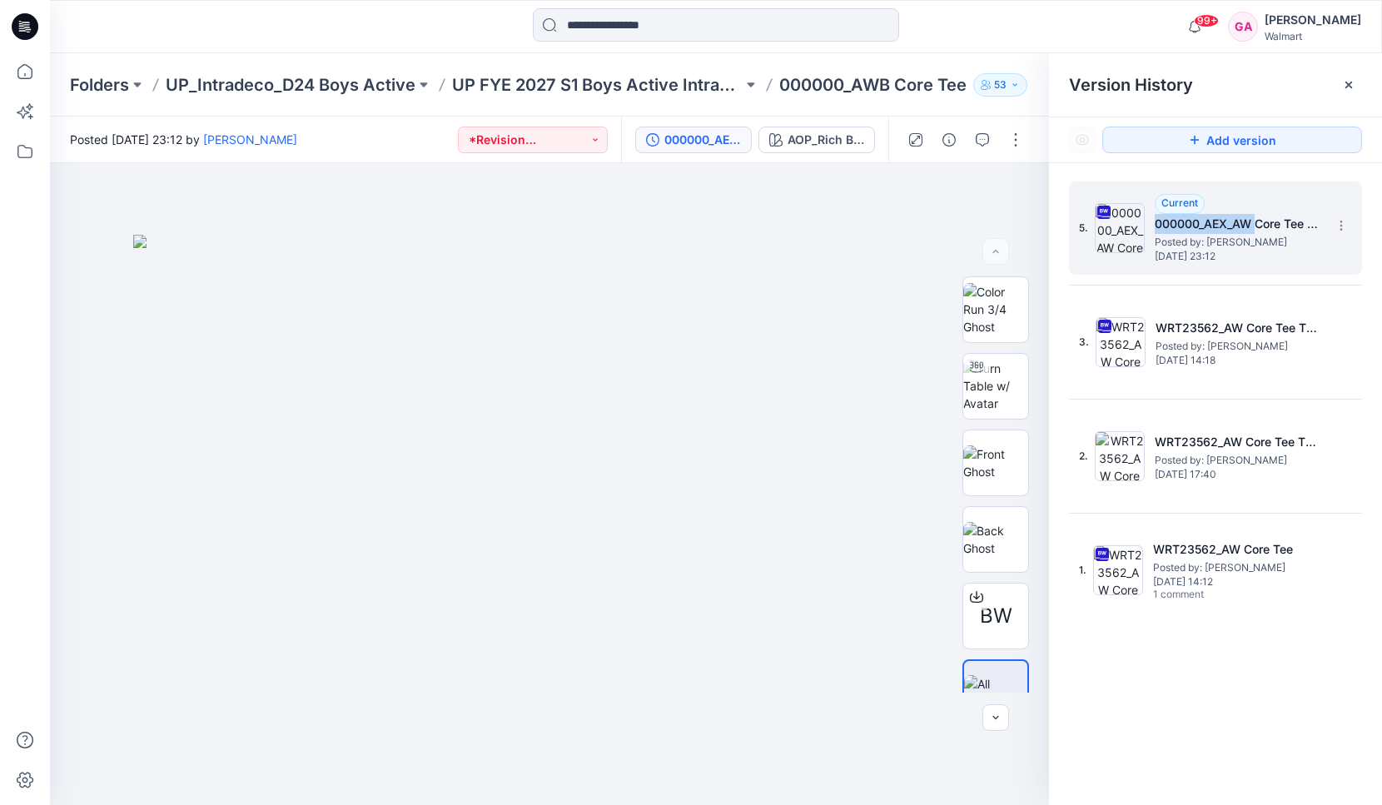
click at [1240, 225] on h5 "000000_AEX_AW Core Tee TOP" at bounding box center [1238, 224] width 167 height 20
click at [1255, 256] on span "[DATE] 23:12" at bounding box center [1238, 257] width 167 height 12
click at [674, 131] on div "000000_AEX_AW Core Tee TOP" at bounding box center [703, 140] width 77 height 18
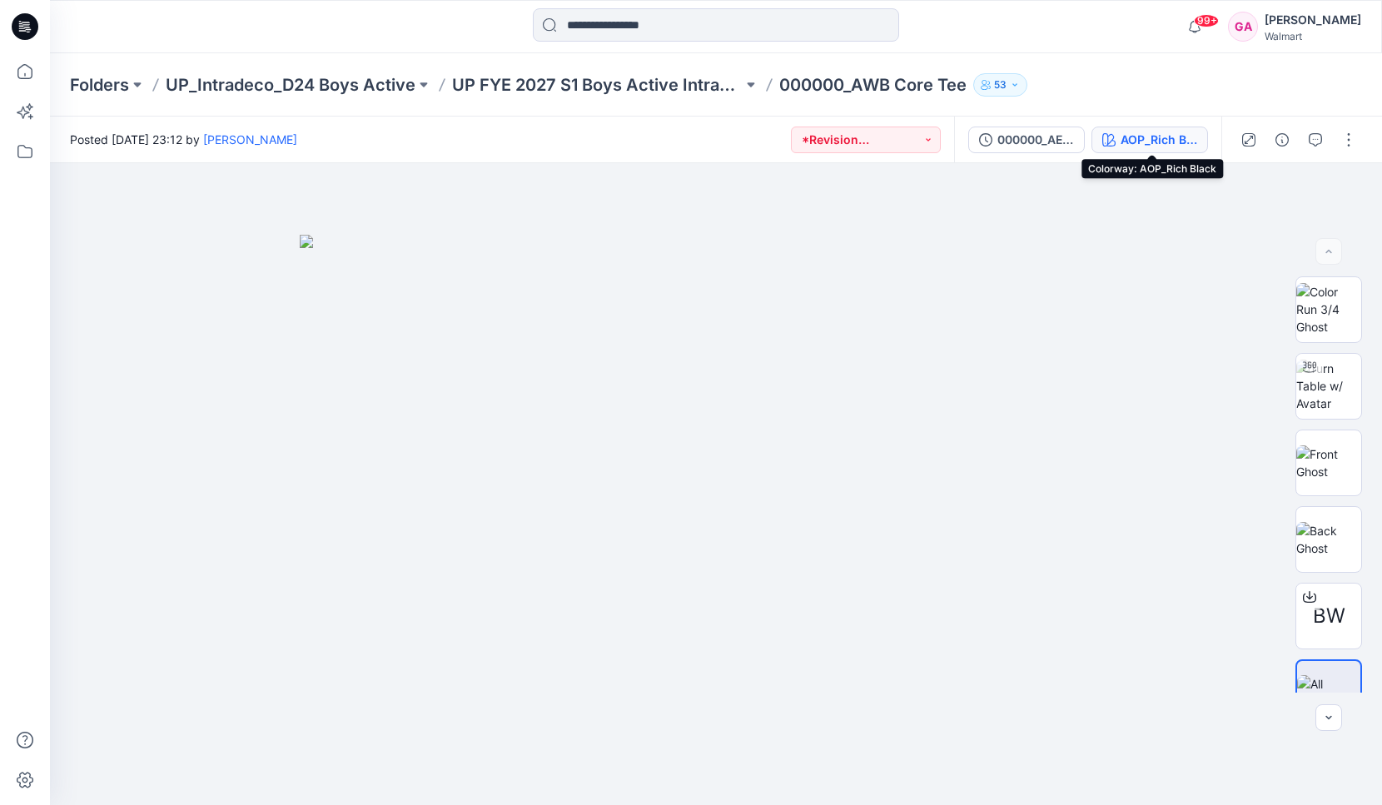
click at [1121, 131] on button "AOP_Rich Black" at bounding box center [1150, 140] width 117 height 27
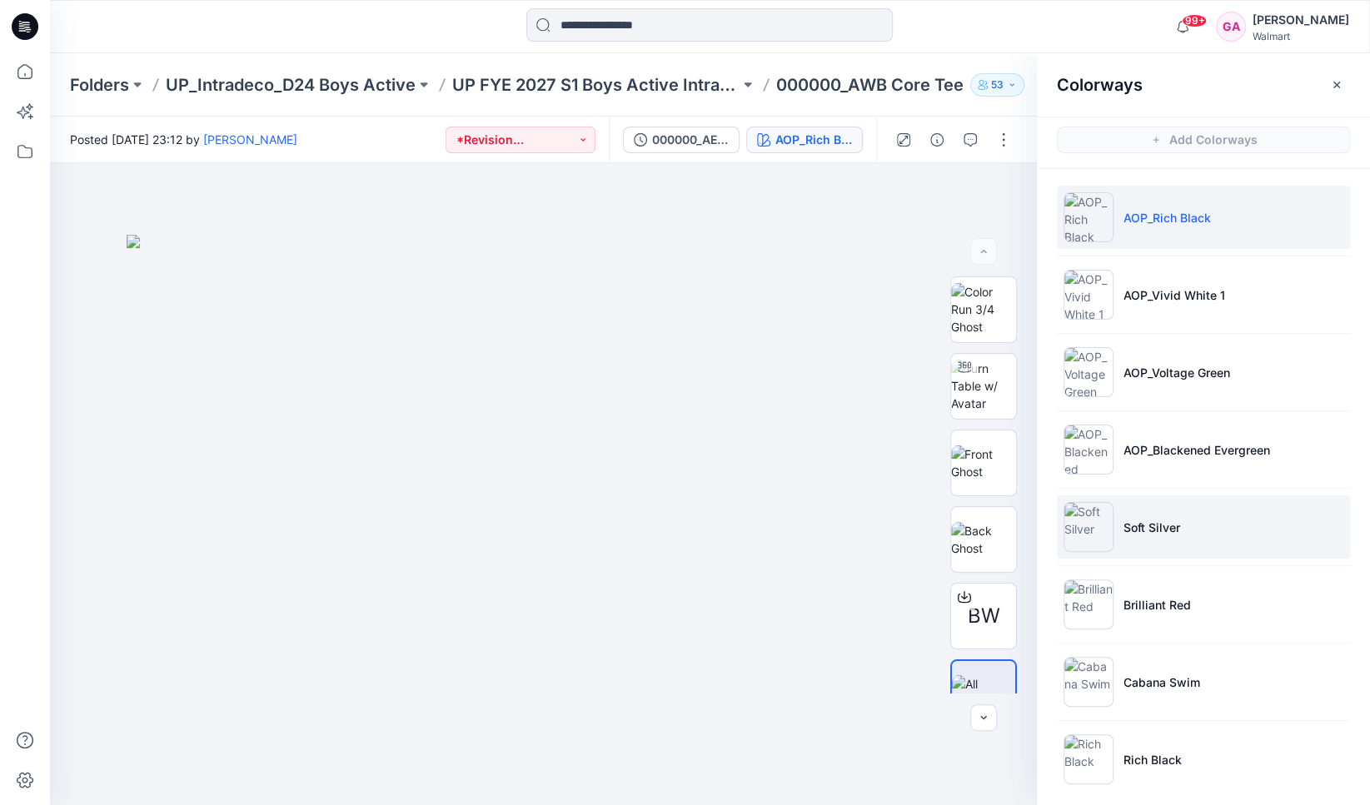
click at [1081, 542] on img at bounding box center [1088, 527] width 50 height 50
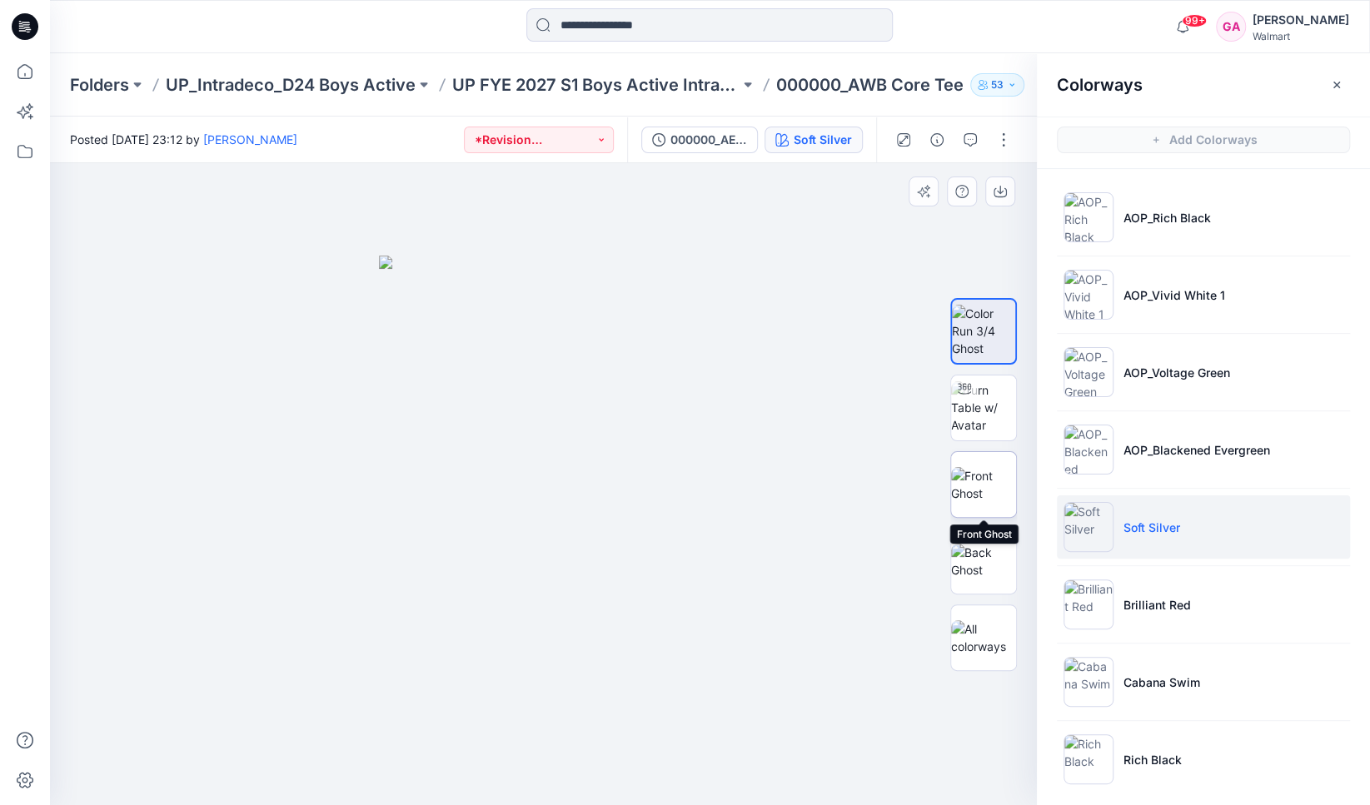
click at [966, 474] on img at bounding box center [983, 484] width 65 height 35
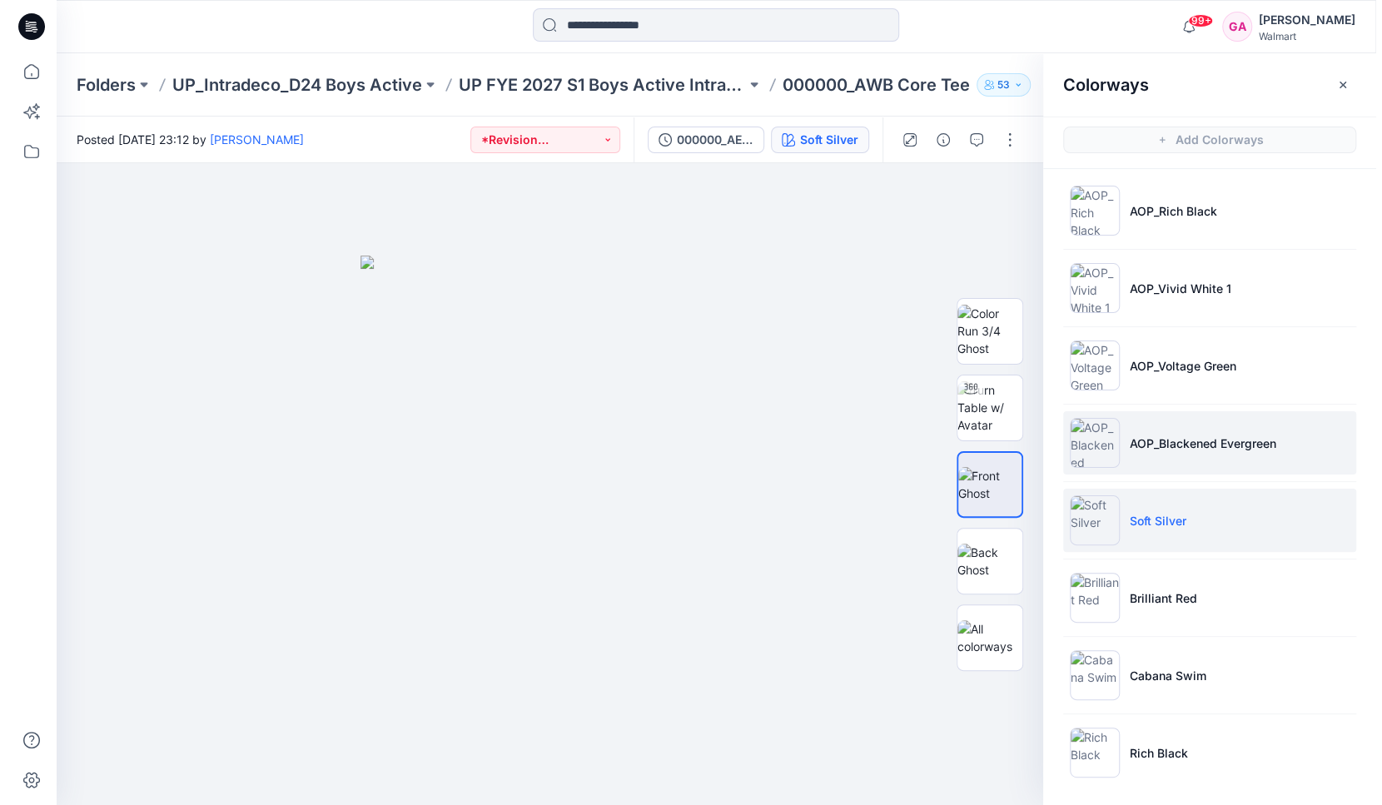
scroll to position [8, 0]
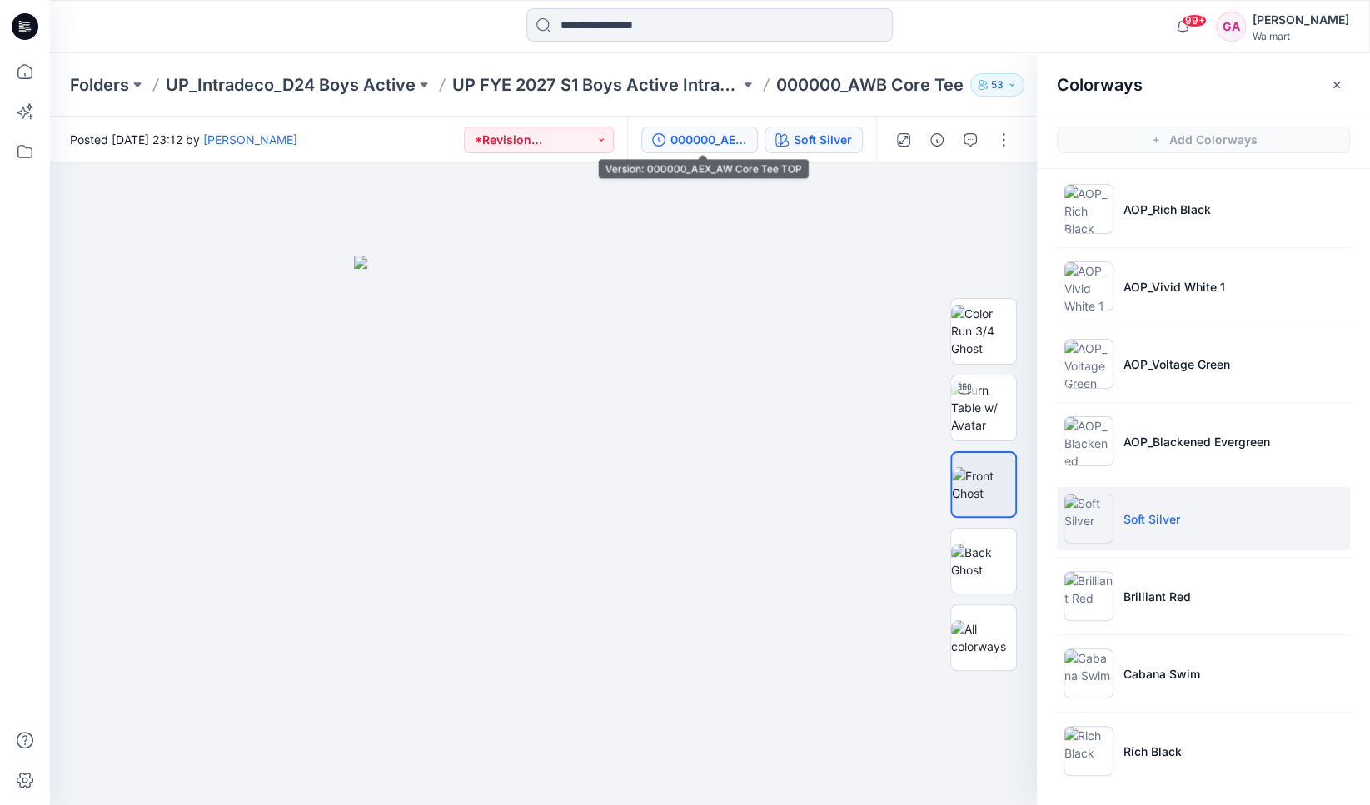
click at [726, 142] on div "000000_AEX_AW Core Tee TOP" at bounding box center [708, 140] width 77 height 18
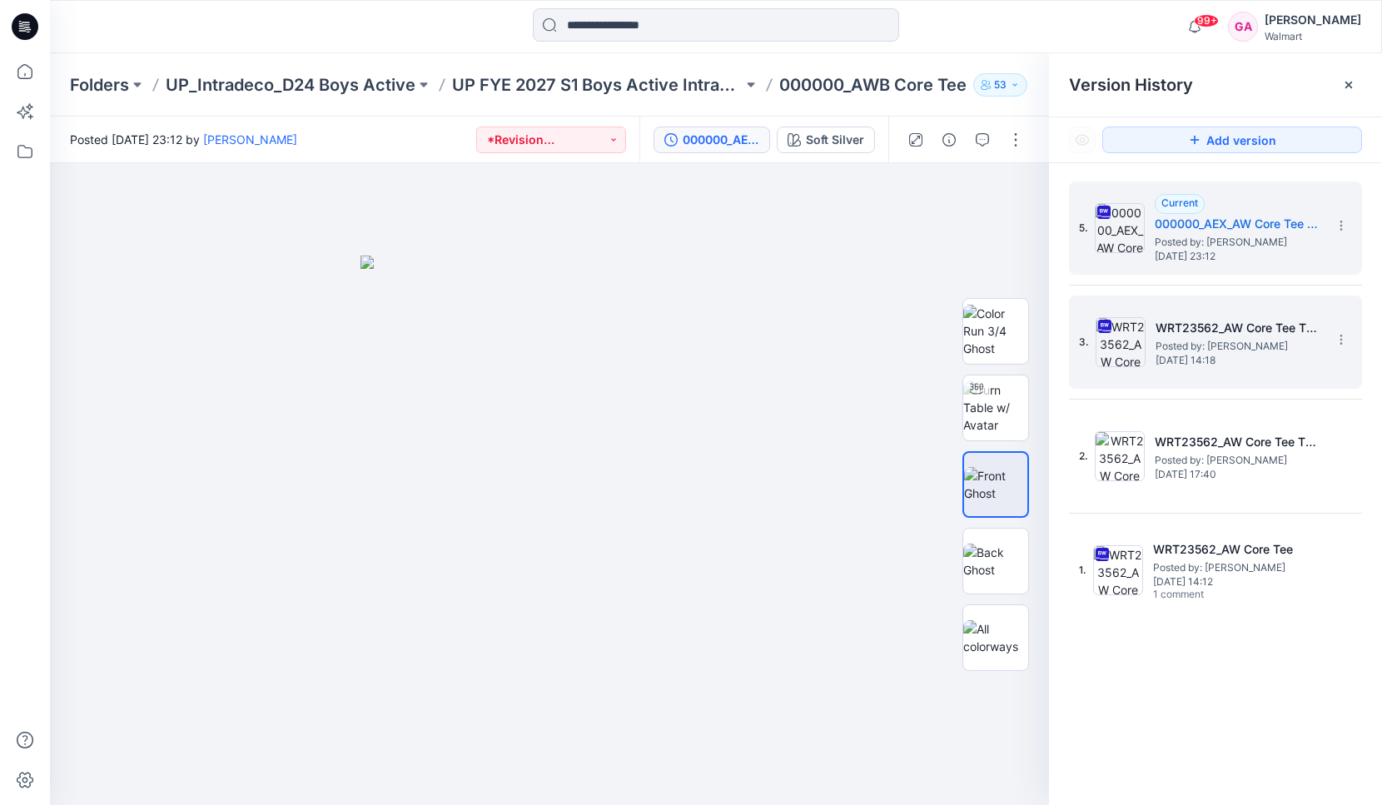
click at [1252, 338] on span "Posted by: [PERSON_NAME]" at bounding box center [1239, 346] width 167 height 17
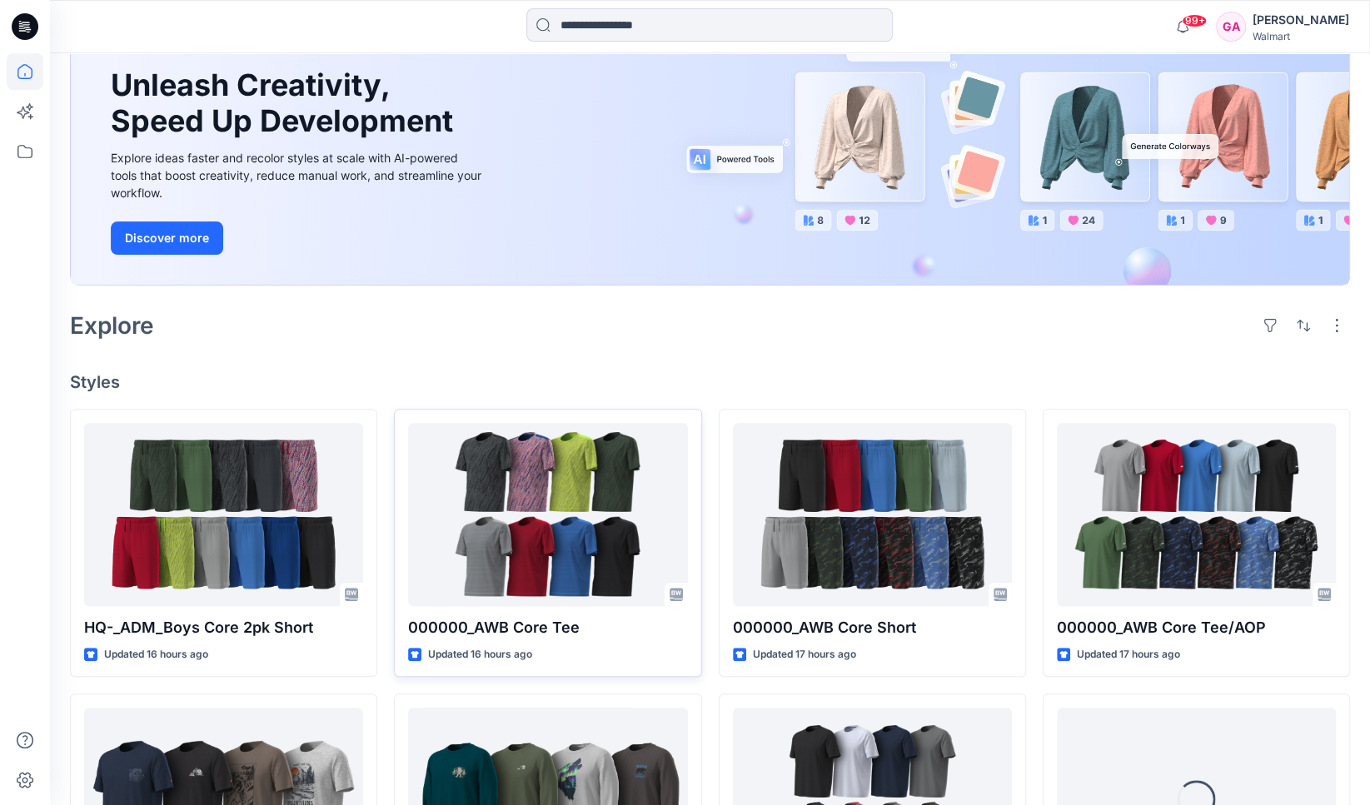
scroll to position [167, 0]
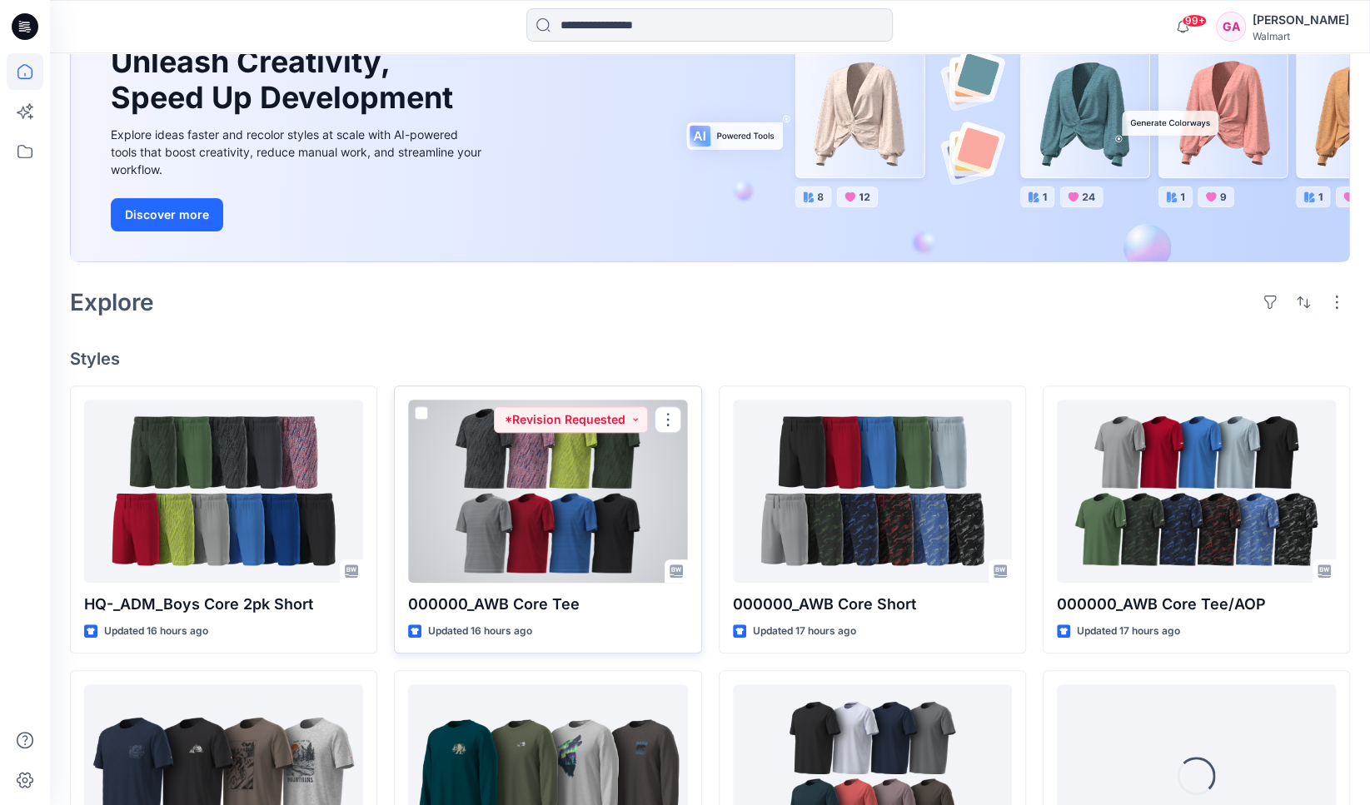
click at [510, 502] on div at bounding box center [547, 491] width 279 height 183
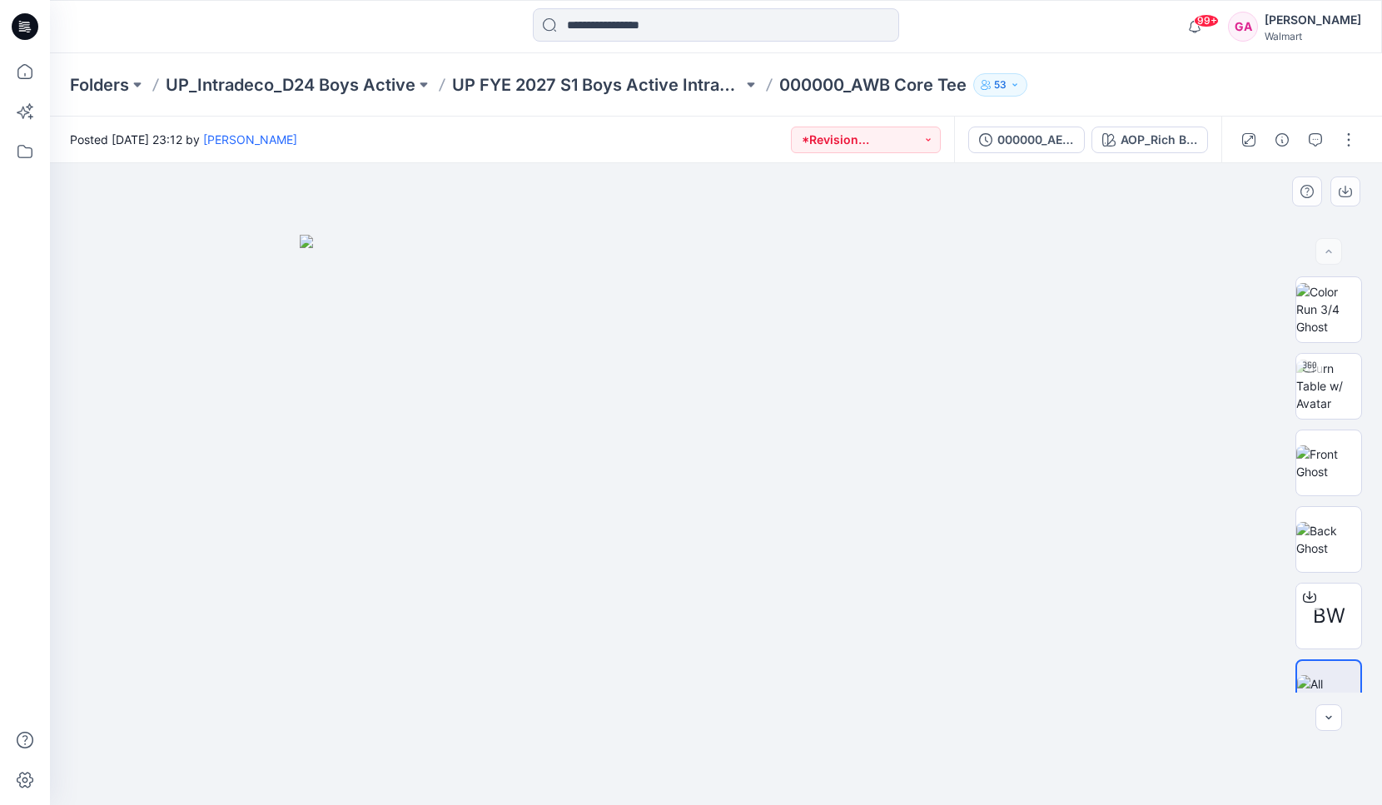
click at [282, 335] on div at bounding box center [716, 484] width 1332 height 642
